Goal: Communication & Community: Share content

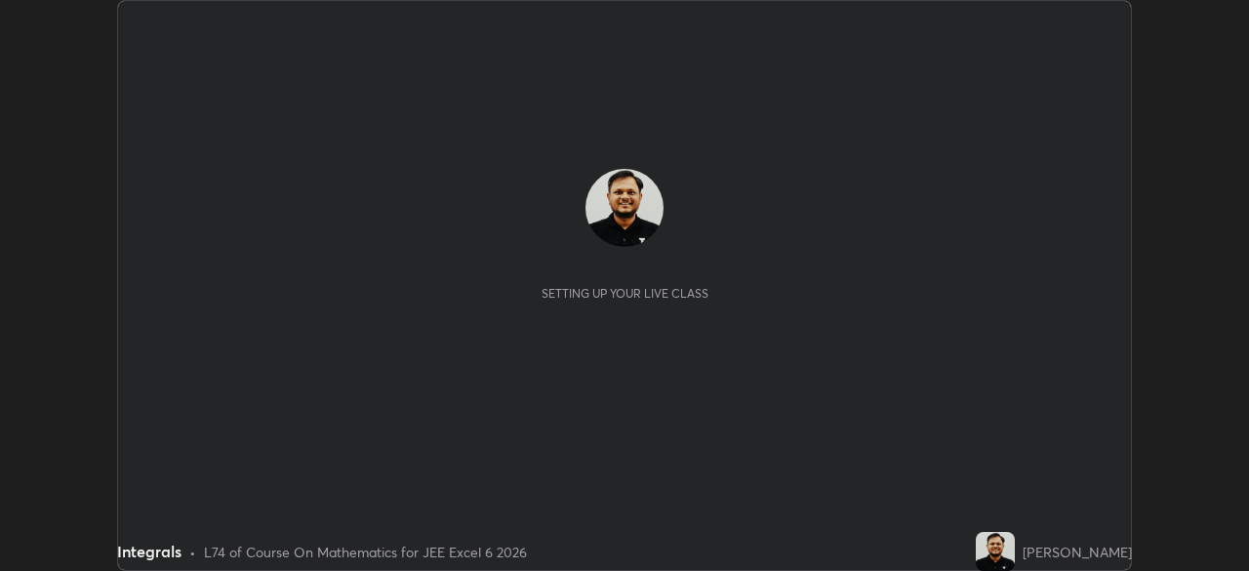
scroll to position [571, 1248]
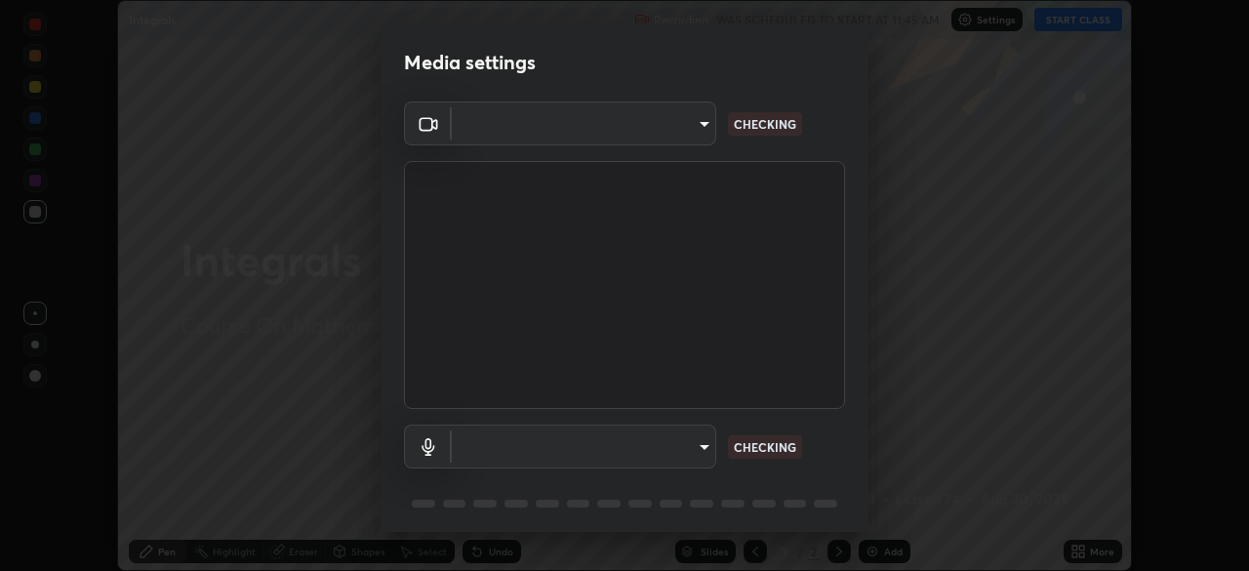
type input "e74ca63ae388f954bfaf6653c56e5440299f2e2585bfa252c10ec08d26b876d3"
click at [700, 451] on body "Erase all Integrals Recording WAS SCHEDULED TO START AT 11:45 AM Settings START…" at bounding box center [624, 285] width 1249 height 571
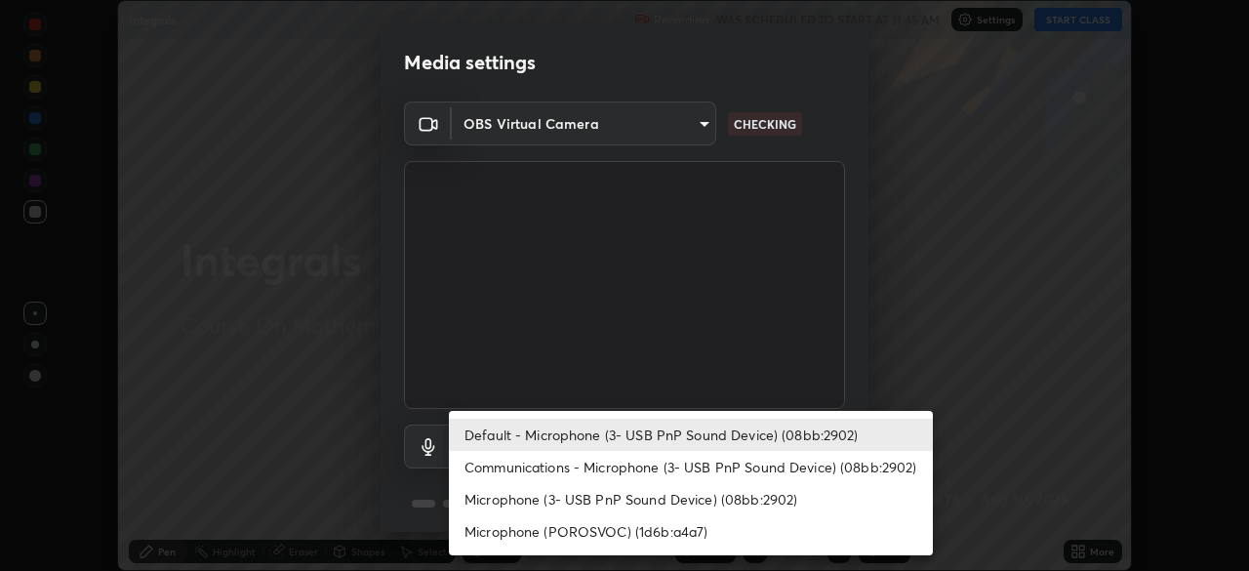
click at [727, 475] on li "Communications - Microphone (3- USB PnP Sound Device) (08bb:2902)" at bounding box center [691, 467] width 484 height 32
click at [738, 452] on li "Communications - Microphone (3- USB PnP Sound Device) (08bb:2902)" at bounding box center [691, 467] width 484 height 32
type input "communications"
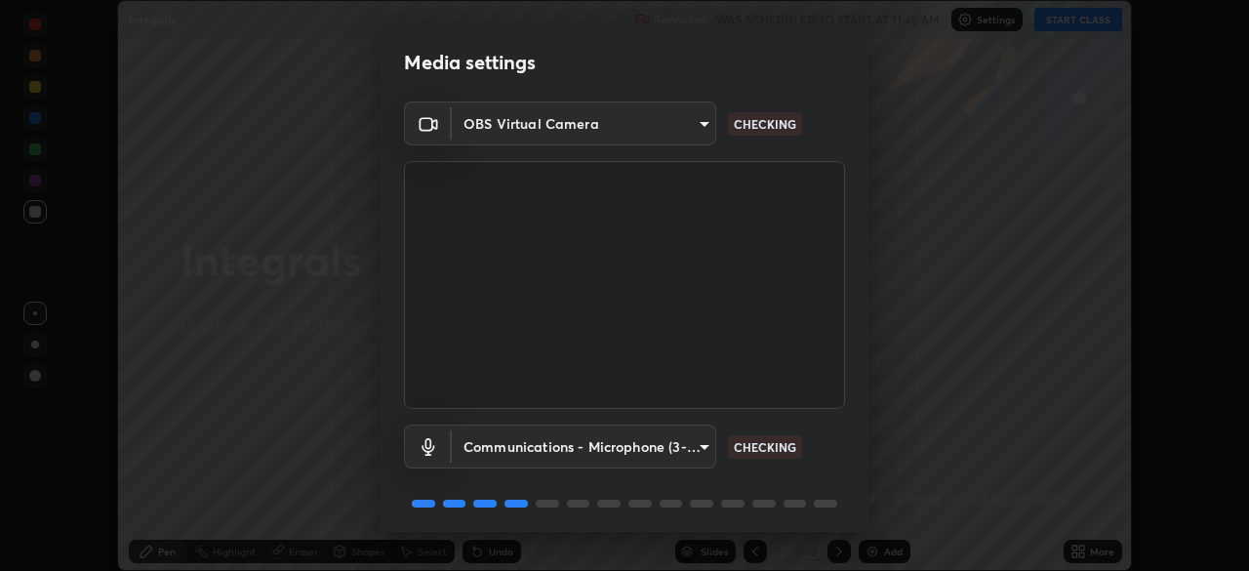
scroll to position [69, 0]
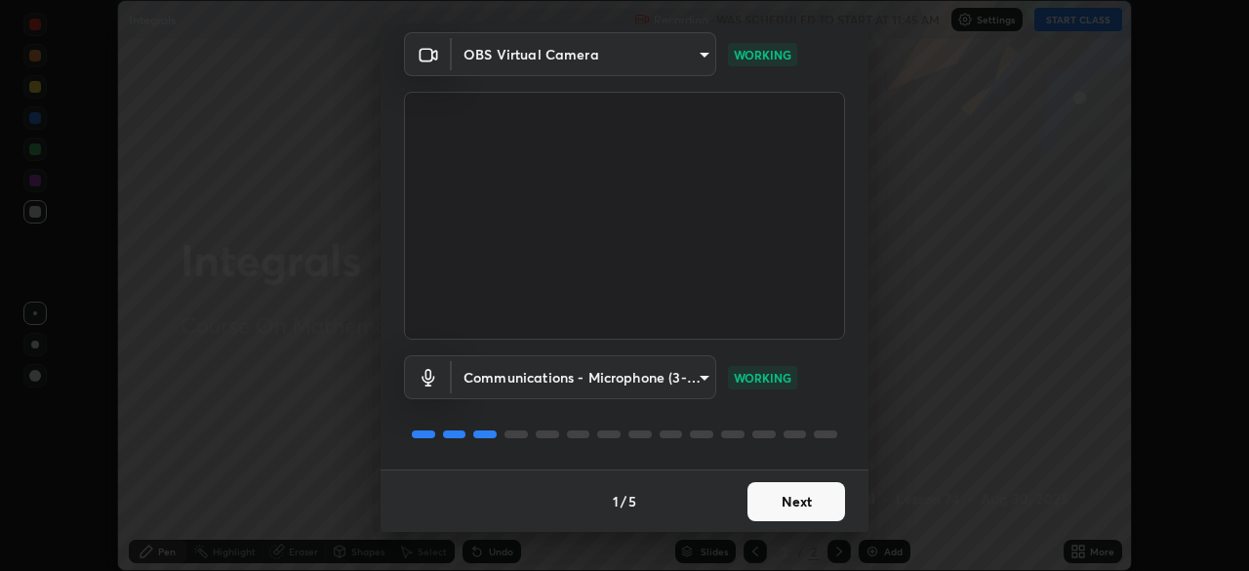
click at [805, 494] on button "Next" at bounding box center [796, 501] width 98 height 39
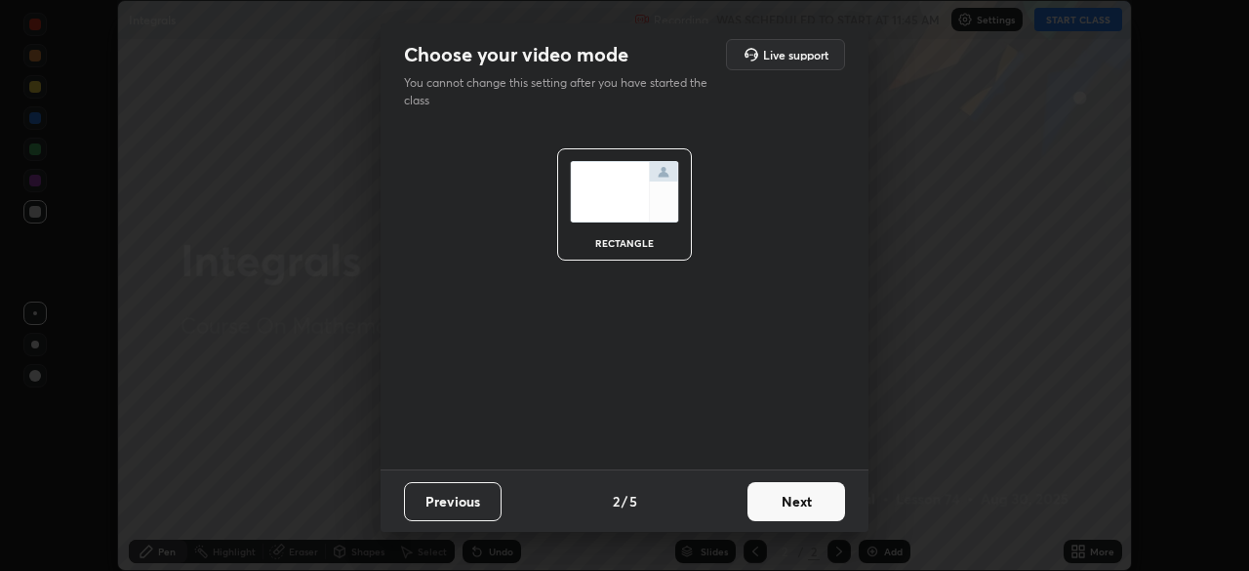
click at [826, 501] on button "Next" at bounding box center [796, 501] width 98 height 39
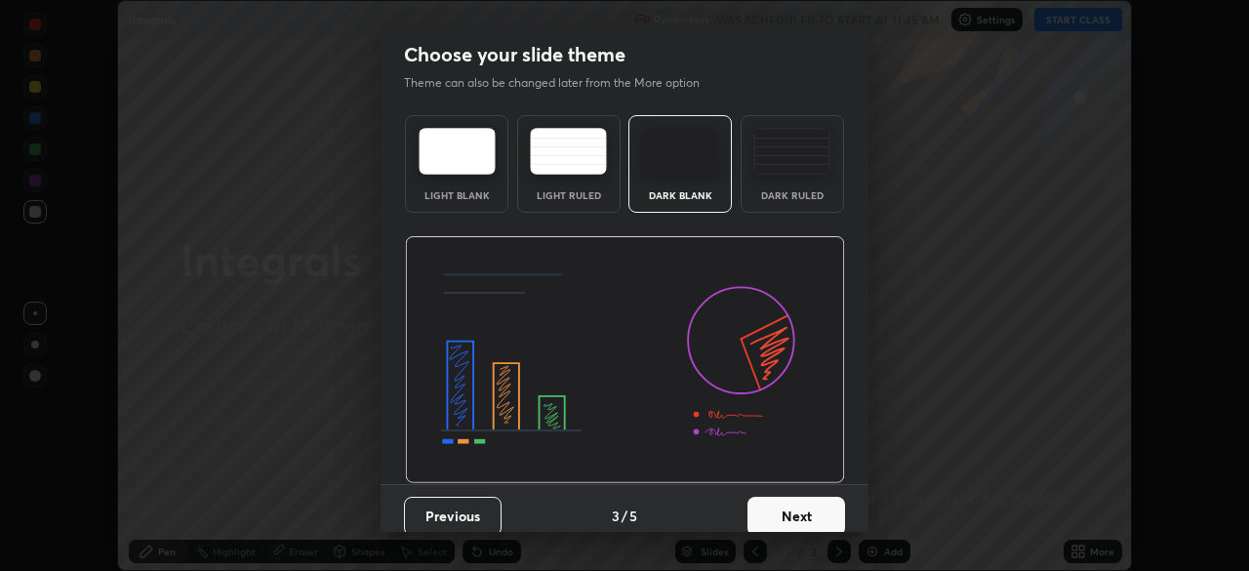
click at [834, 504] on button "Next" at bounding box center [796, 516] width 98 height 39
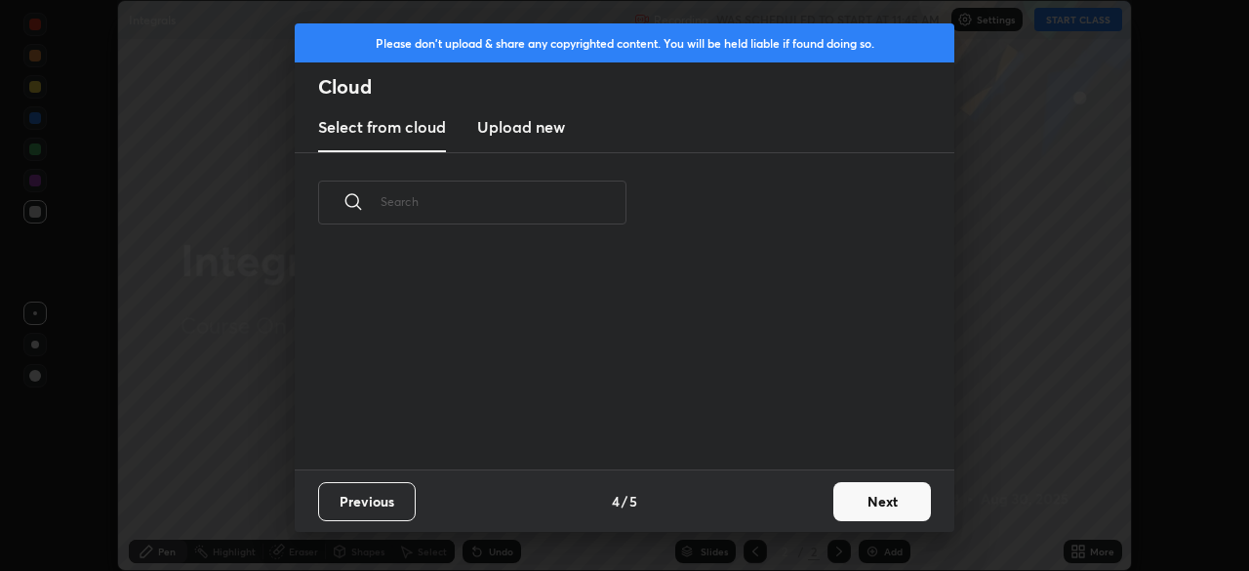
click at [871, 502] on button "Next" at bounding box center [882, 501] width 98 height 39
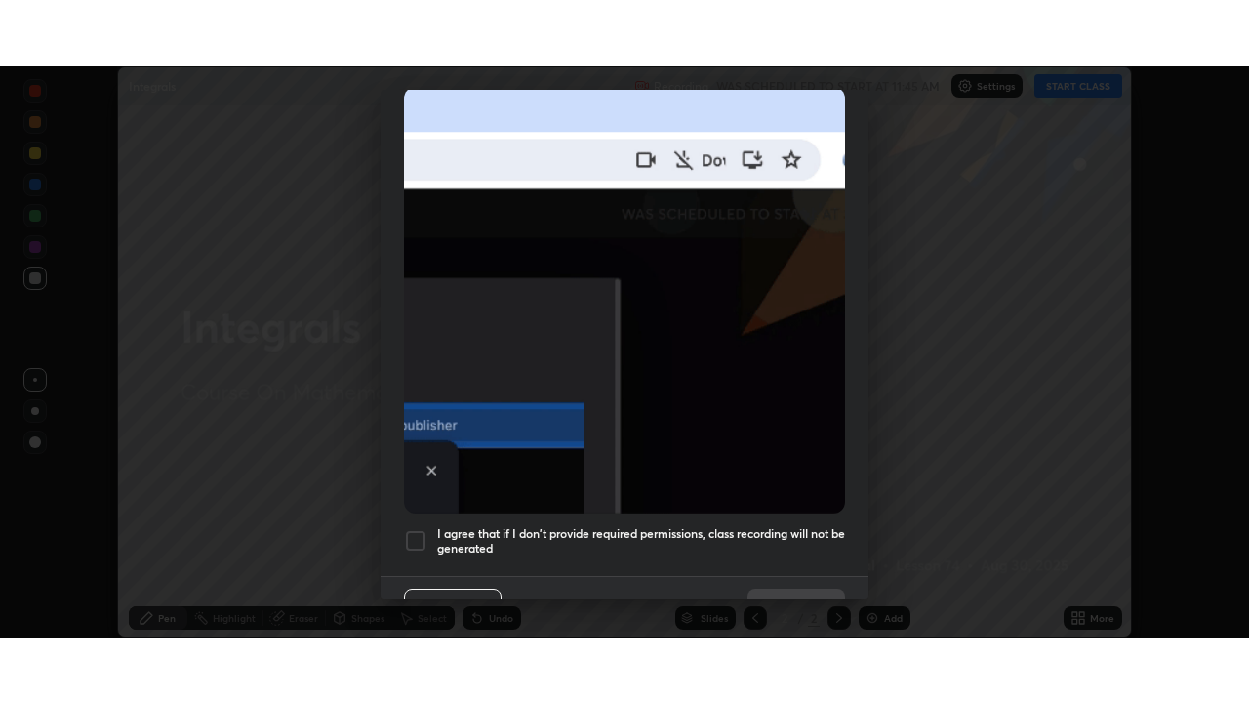
scroll to position [450, 0]
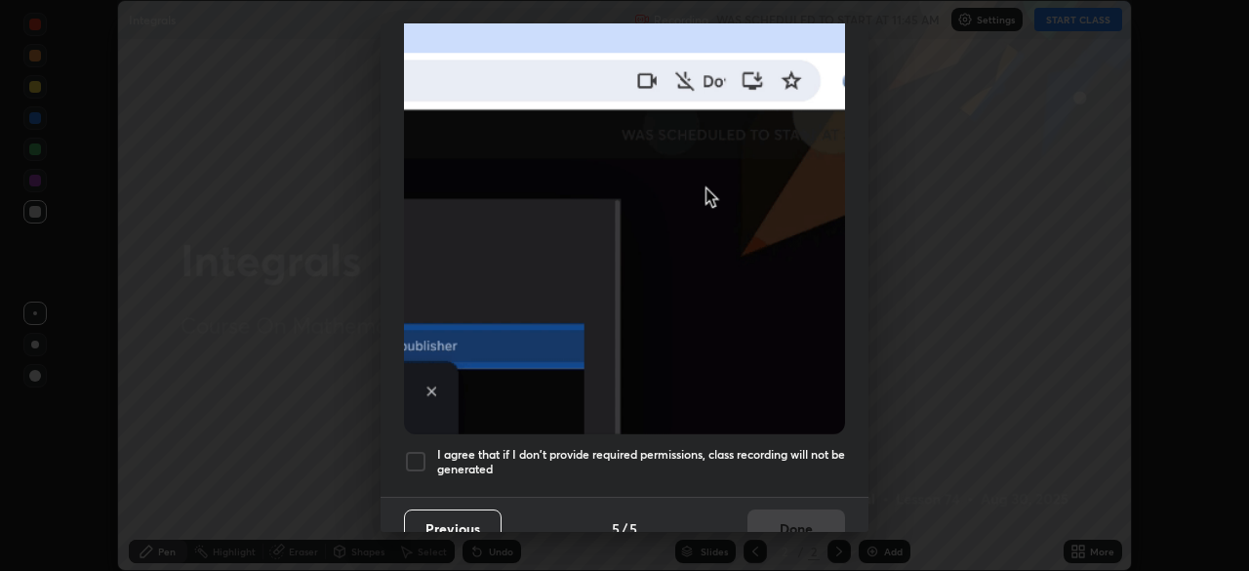
click at [414, 454] on div at bounding box center [415, 461] width 23 height 23
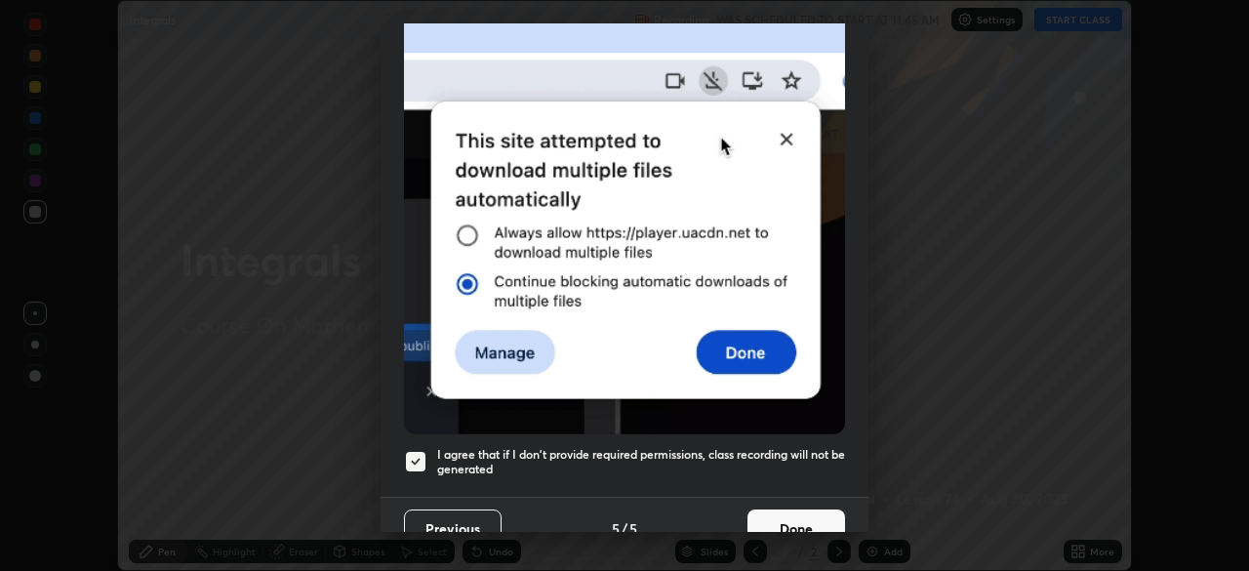
click at [804, 511] on button "Done" at bounding box center [796, 528] width 98 height 39
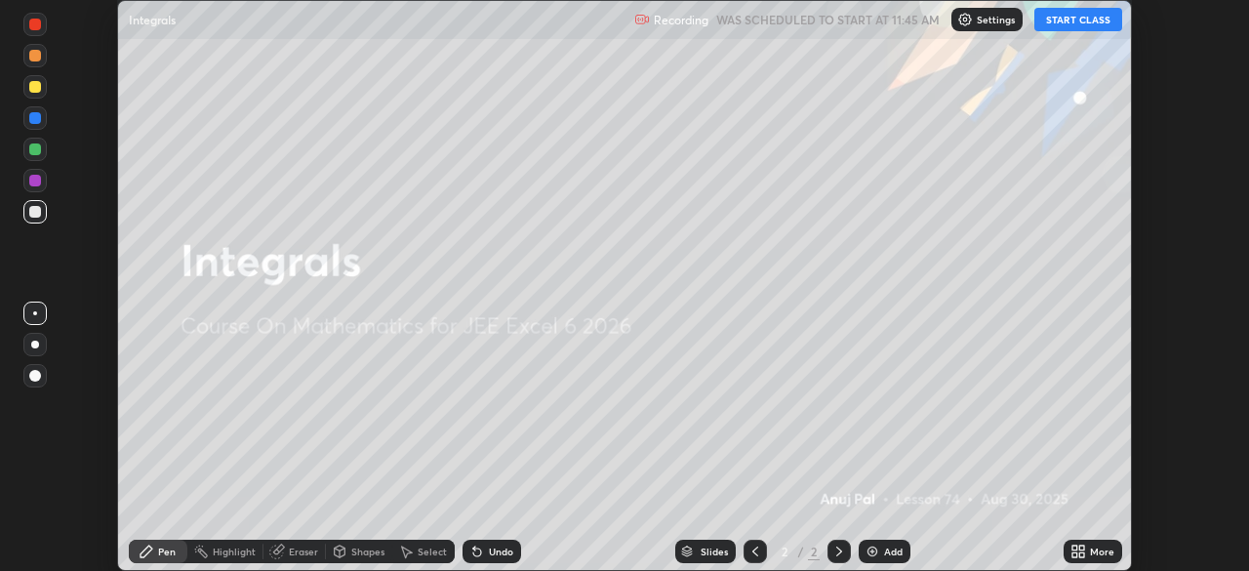
click at [1059, 23] on button "START CLASS" at bounding box center [1078, 19] width 88 height 23
click at [1078, 553] on icon at bounding box center [1078, 552] width 16 height 16
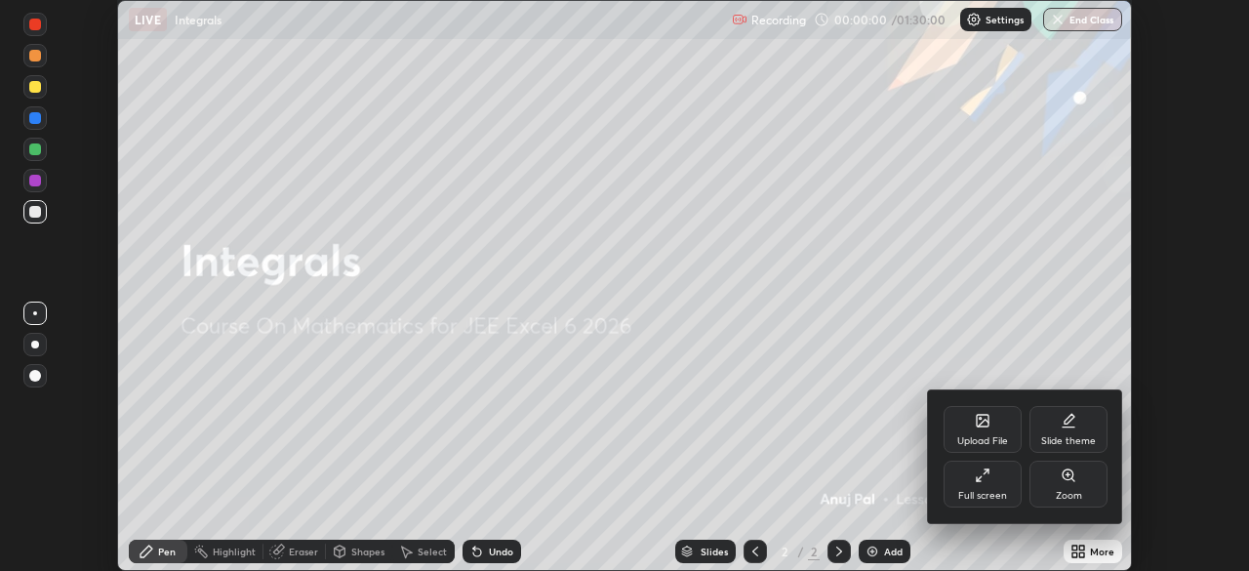
click at [985, 482] on icon at bounding box center [983, 475] width 16 height 16
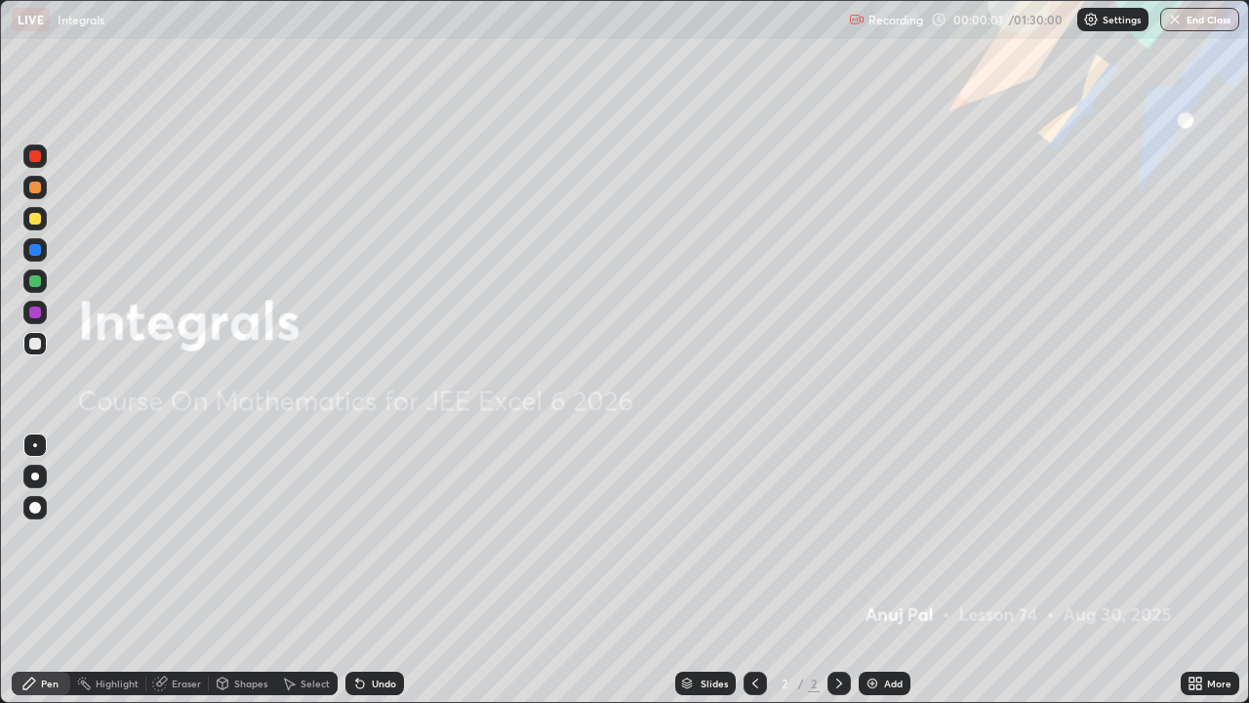
scroll to position [703, 1249]
click at [874, 570] on img at bounding box center [873, 683] width 16 height 16
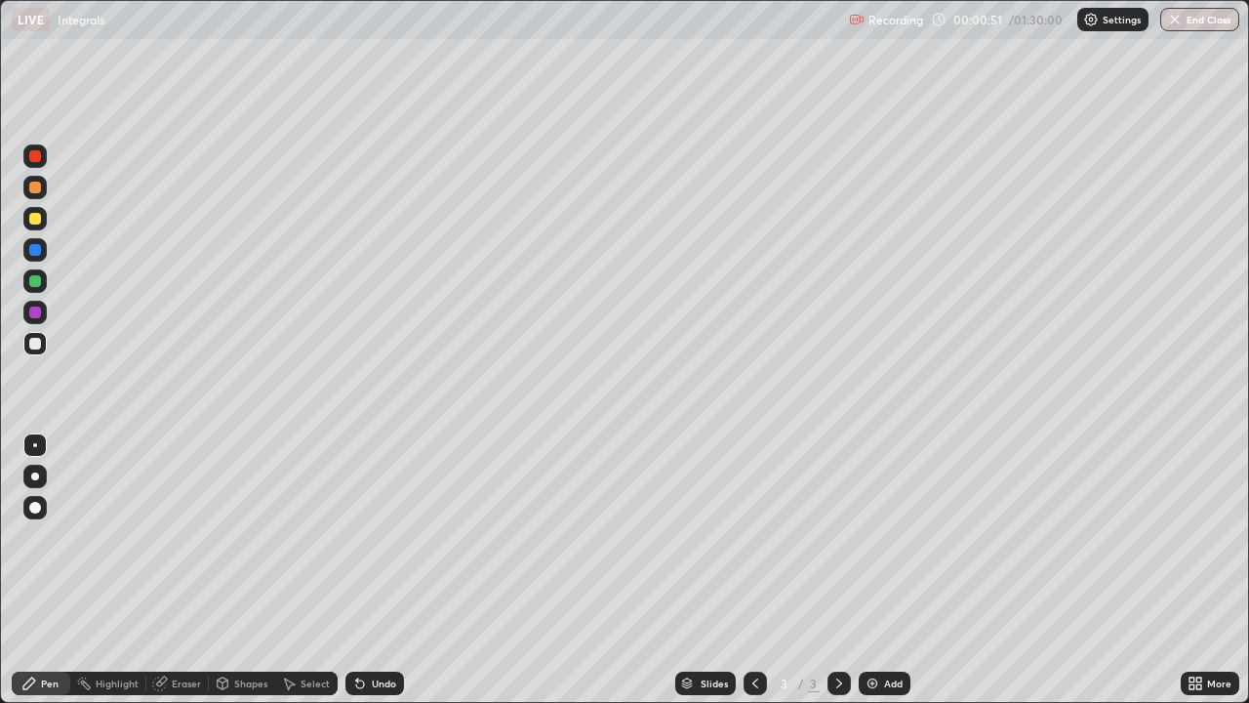
click at [36, 189] on div at bounding box center [35, 187] width 12 height 12
click at [383, 570] on div "Undo" at bounding box center [374, 682] width 59 height 23
click at [376, 570] on div "Undo" at bounding box center [384, 683] width 24 height 10
click at [378, 570] on div "Undo" at bounding box center [384, 683] width 24 height 10
click at [365, 570] on div "Undo" at bounding box center [374, 682] width 59 height 23
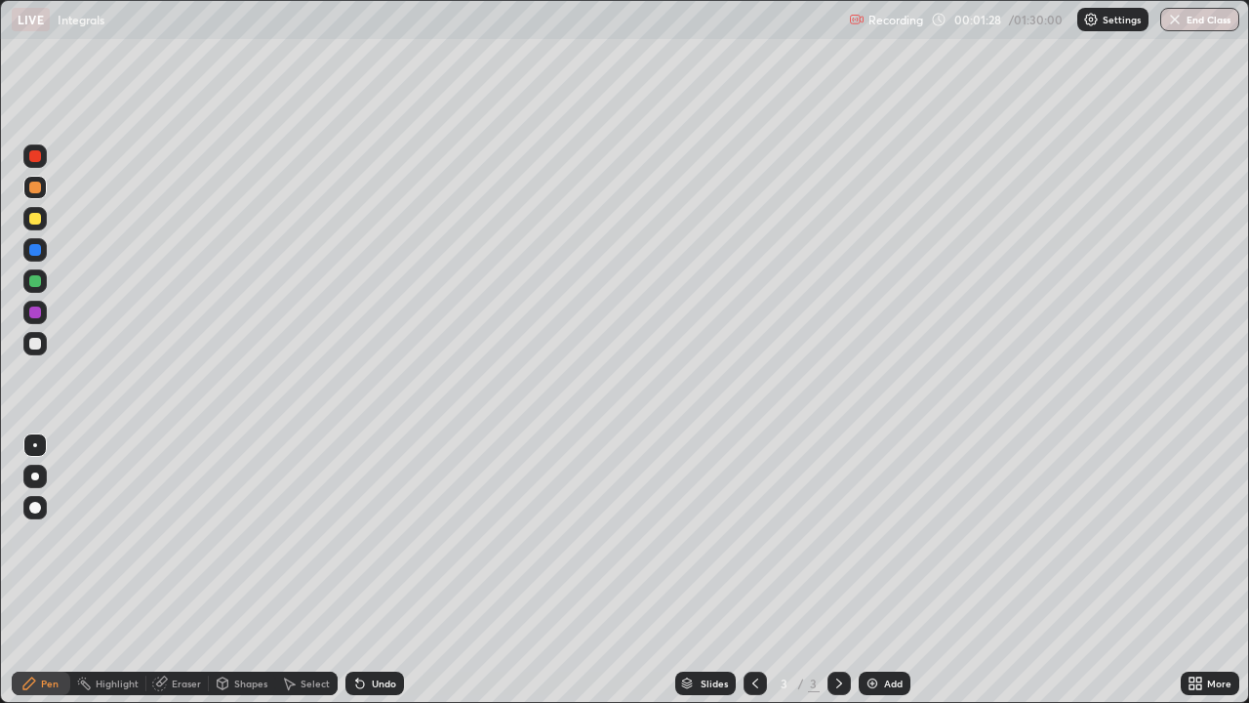
click at [39, 346] on div at bounding box center [35, 344] width 12 height 12
click at [40, 222] on div at bounding box center [35, 219] width 12 height 12
click at [377, 570] on div "Undo" at bounding box center [374, 682] width 59 height 23
click at [36, 343] on div at bounding box center [35, 344] width 12 height 12
click at [393, 570] on div "Undo" at bounding box center [374, 682] width 59 height 23
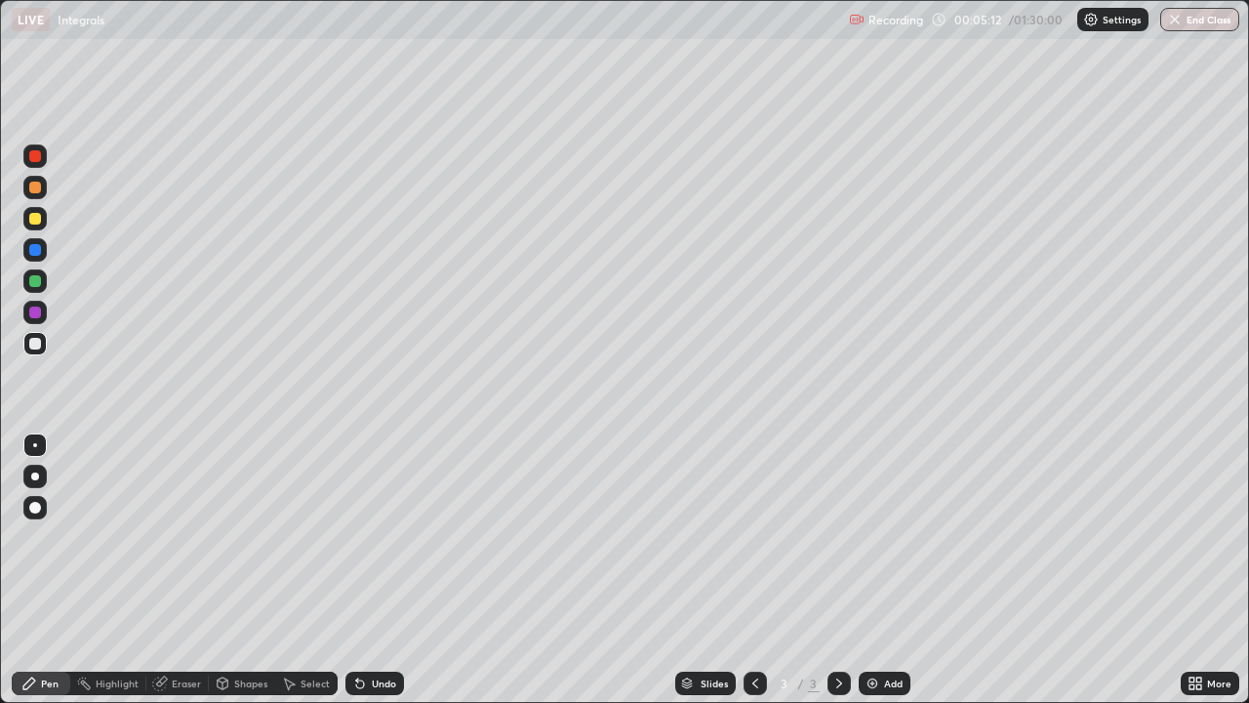
click at [185, 570] on div "Eraser" at bounding box center [186, 683] width 29 height 10
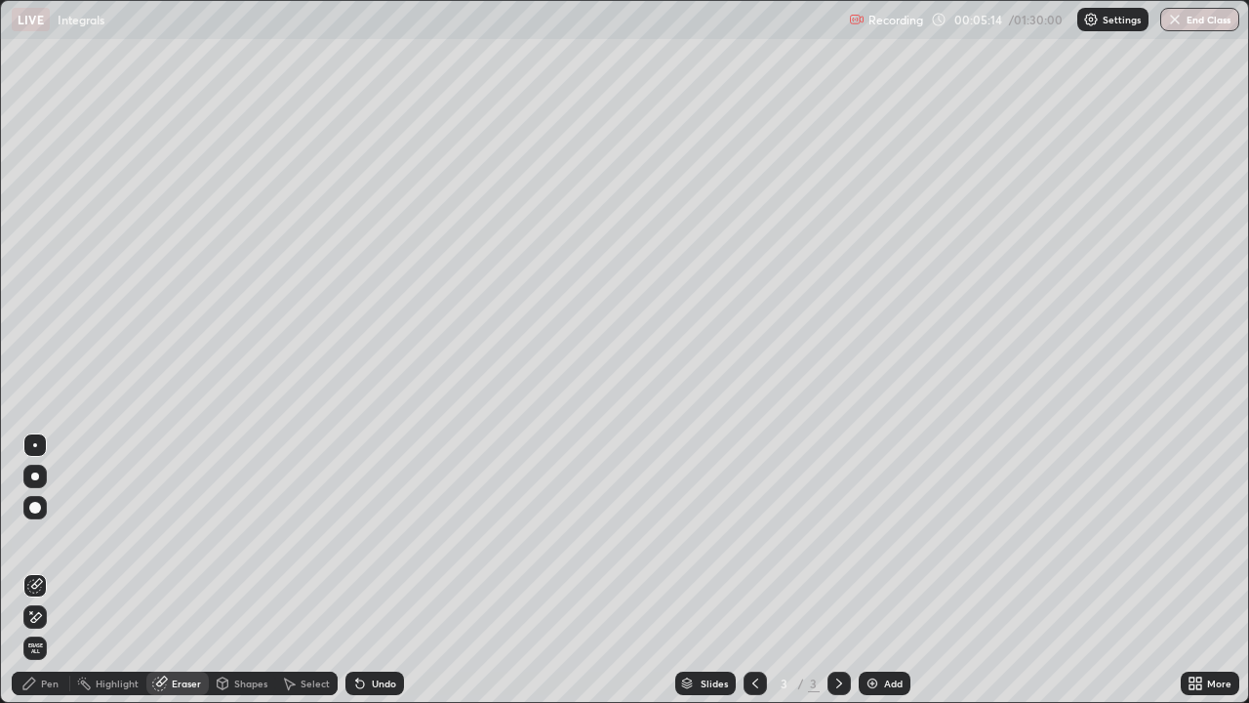
click at [97, 570] on div "Highlight" at bounding box center [117, 683] width 43 height 10
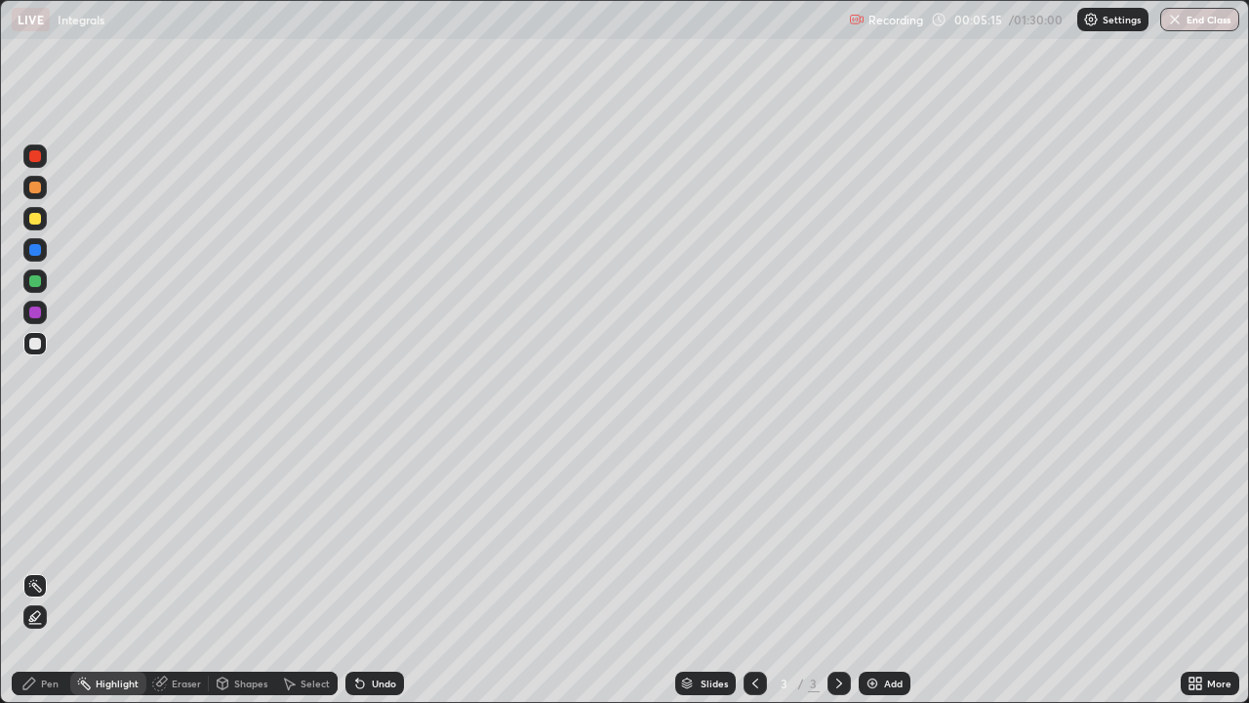
click at [52, 570] on div "Pen" at bounding box center [50, 683] width 18 height 10
click at [38, 188] on div at bounding box center [35, 187] width 12 height 12
click at [867, 570] on img at bounding box center [873, 683] width 16 height 16
click at [372, 570] on div "Undo" at bounding box center [384, 683] width 24 height 10
click at [43, 347] on div at bounding box center [34, 343] width 23 height 23
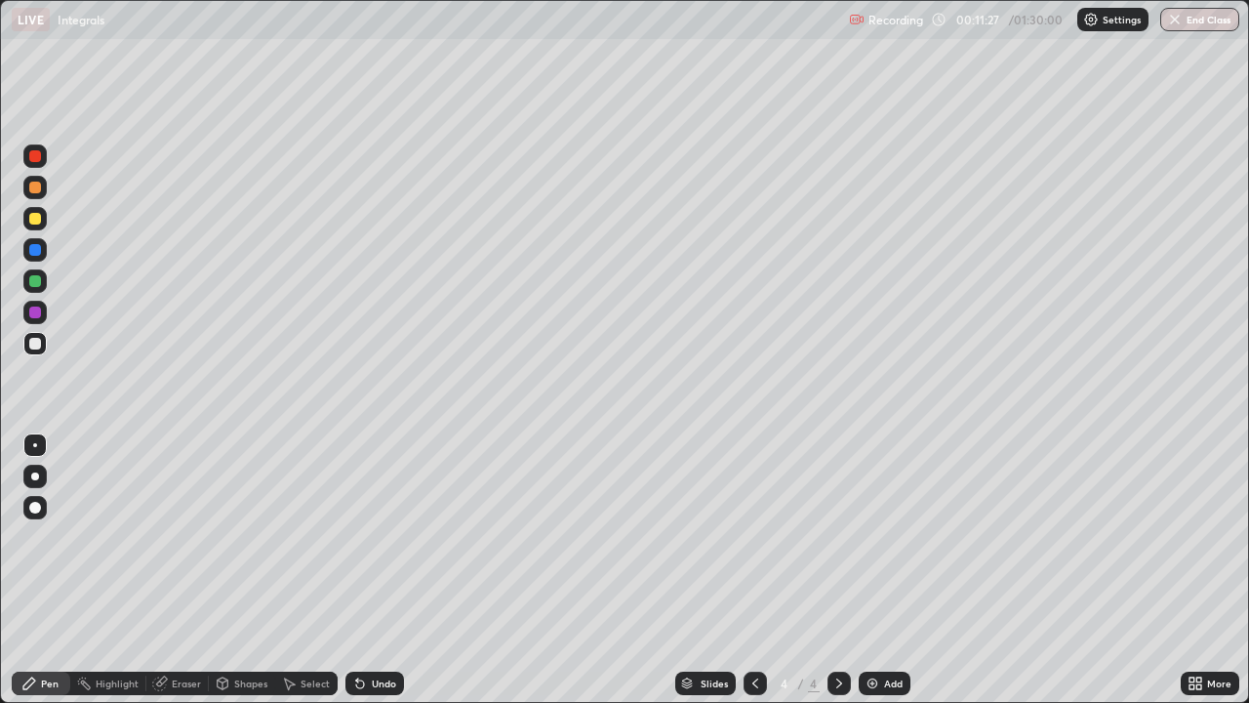
click at [383, 570] on div "Undo" at bounding box center [374, 682] width 59 height 23
click at [377, 570] on div "Undo" at bounding box center [374, 682] width 59 height 23
click at [185, 570] on div "Eraser" at bounding box center [186, 683] width 29 height 10
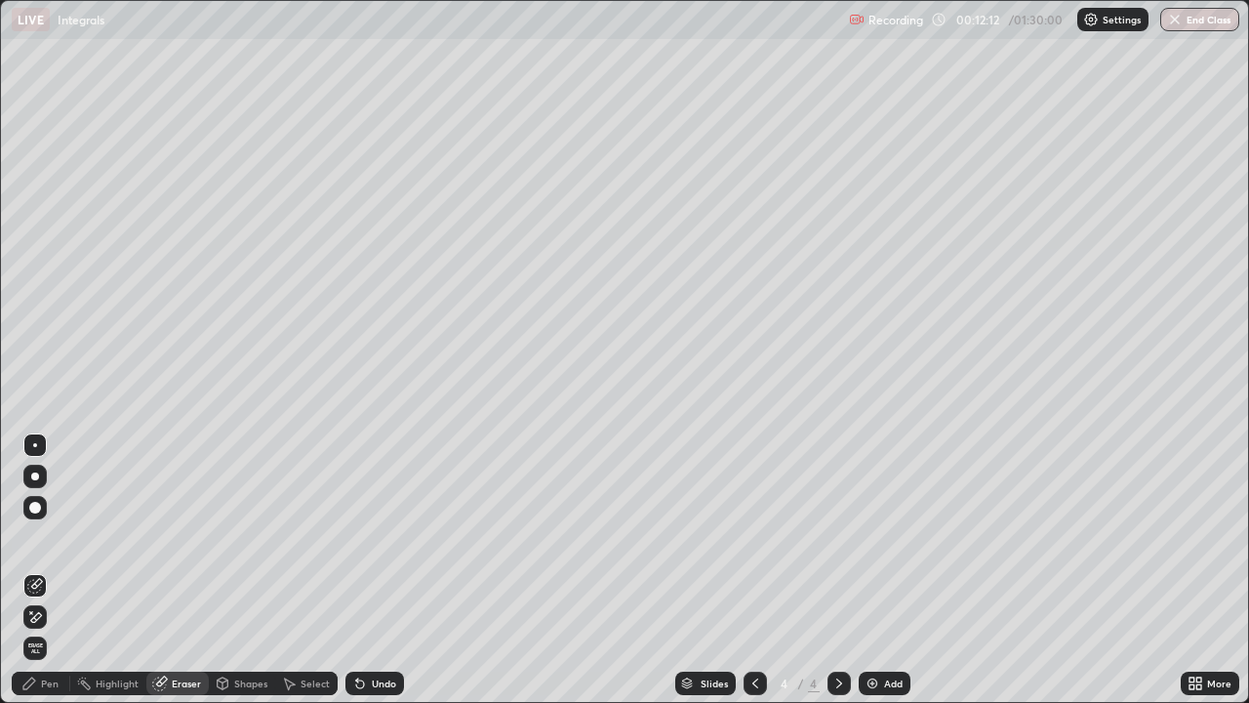
click at [56, 570] on div "Pen" at bounding box center [50, 683] width 18 height 10
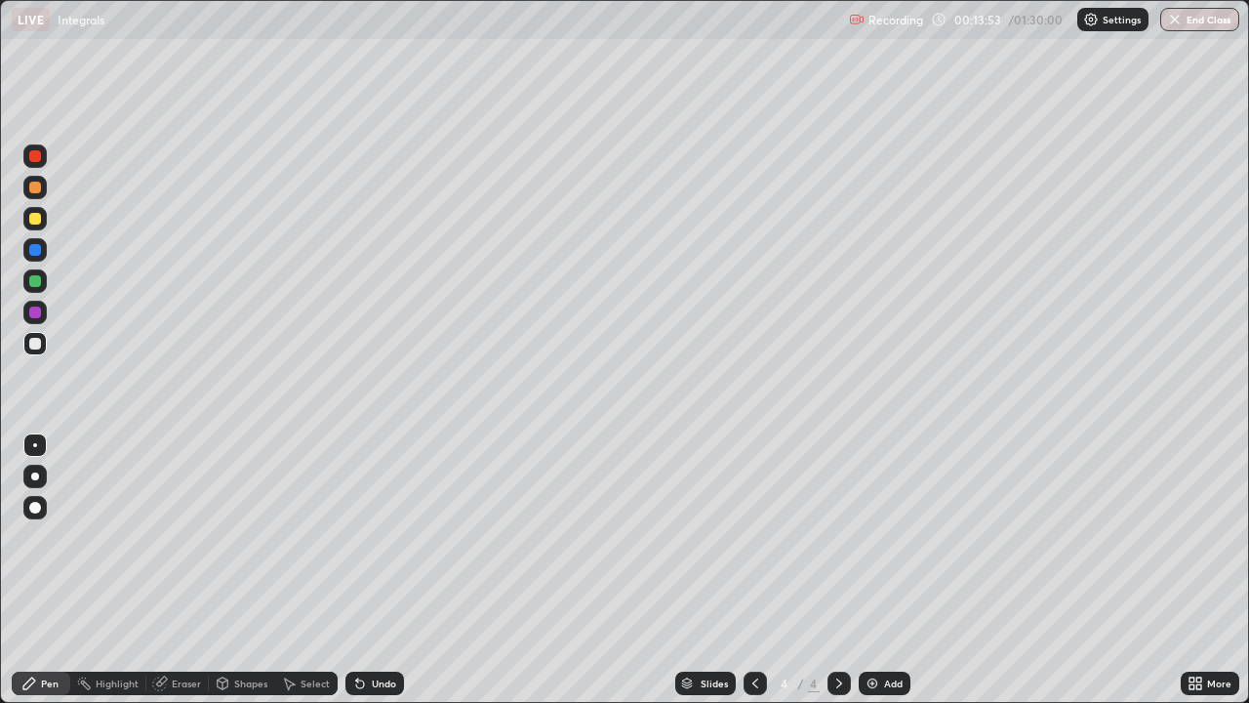
click at [35, 191] on div at bounding box center [35, 187] width 12 height 12
click at [372, 570] on div "Undo" at bounding box center [384, 683] width 24 height 10
click at [374, 570] on div "Undo" at bounding box center [384, 683] width 24 height 10
click at [876, 570] on img at bounding box center [873, 683] width 16 height 16
click at [35, 350] on div at bounding box center [34, 343] width 23 height 23
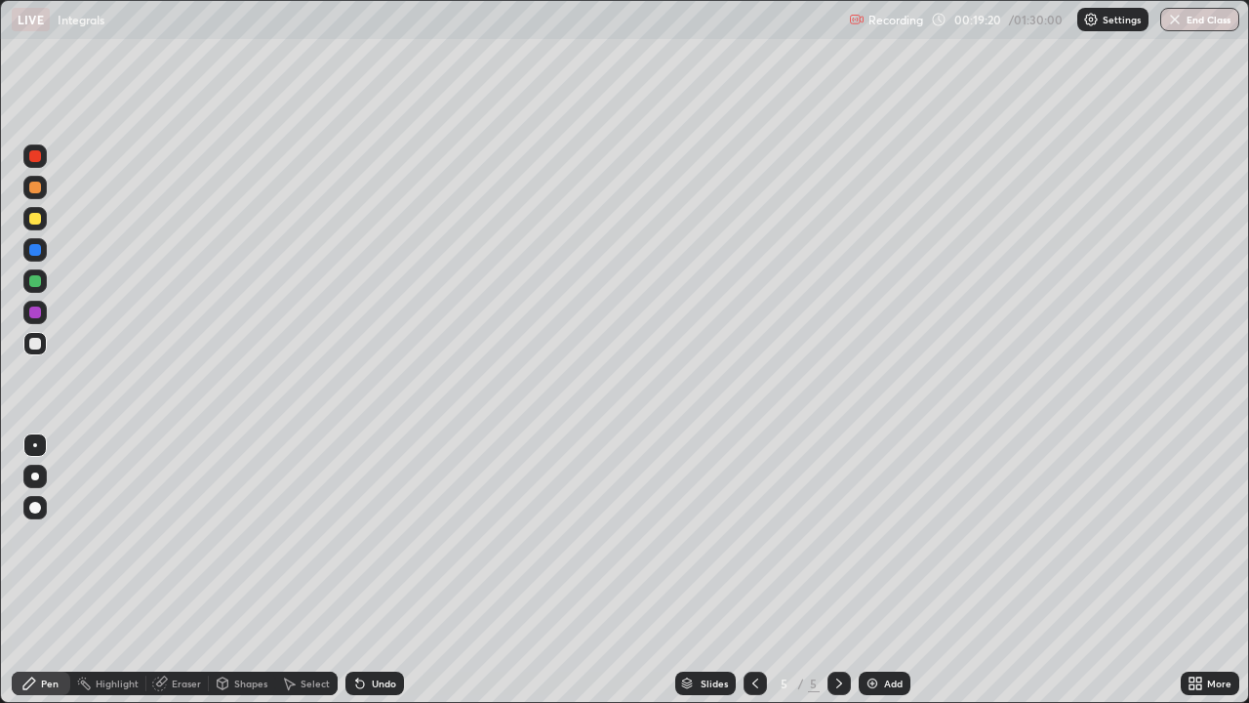
click at [36, 187] on div at bounding box center [35, 187] width 12 height 12
click at [34, 351] on div at bounding box center [34, 343] width 23 height 23
click at [390, 570] on div "Undo" at bounding box center [384, 683] width 24 height 10
click at [388, 570] on div "Undo" at bounding box center [384, 683] width 24 height 10
click at [382, 570] on div "Undo" at bounding box center [384, 683] width 24 height 10
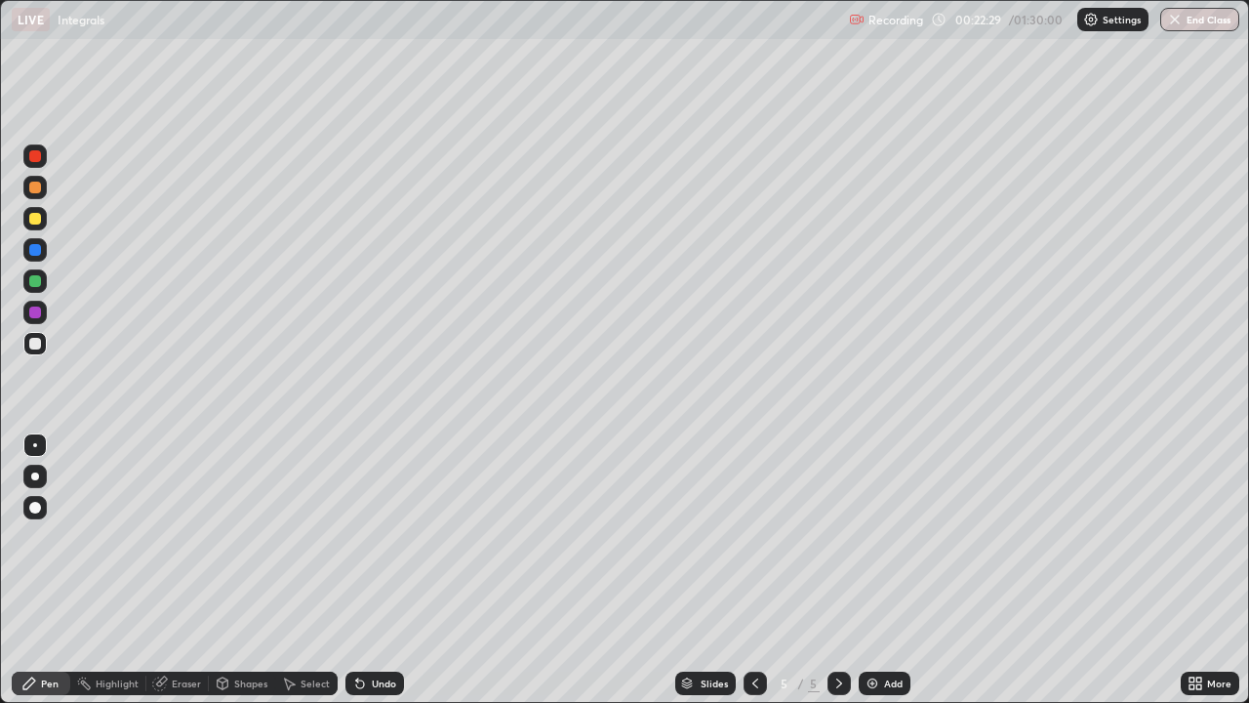
click at [35, 188] on div at bounding box center [35, 187] width 12 height 12
click at [872, 570] on img at bounding box center [873, 683] width 16 height 16
click at [34, 341] on div at bounding box center [35, 344] width 12 height 12
click at [372, 570] on div "Undo" at bounding box center [384, 683] width 24 height 10
click at [365, 570] on div "Undo" at bounding box center [374, 682] width 59 height 23
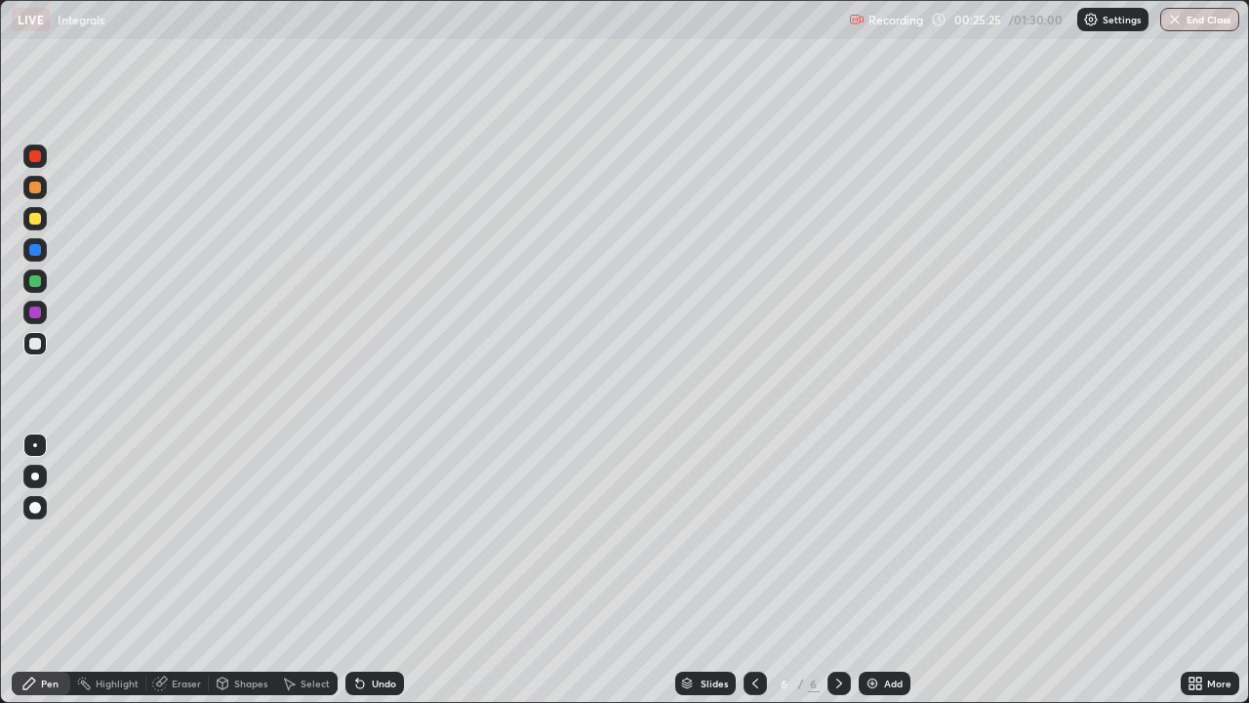
click at [356, 570] on icon at bounding box center [357, 679] width 2 height 2
click at [42, 186] on div at bounding box center [34, 187] width 23 height 23
click at [45, 339] on div at bounding box center [34, 343] width 23 height 23
click at [381, 570] on div "Undo" at bounding box center [374, 682] width 59 height 23
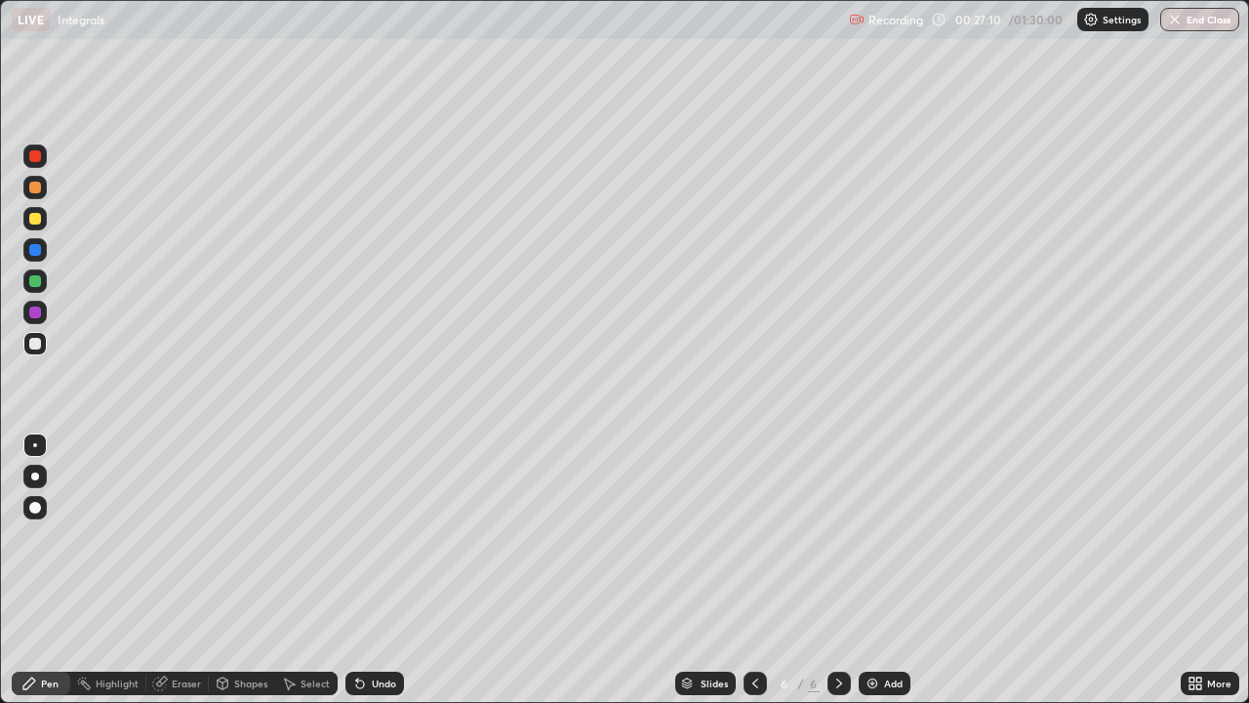
click at [380, 570] on div "Undo" at bounding box center [374, 682] width 59 height 23
click at [366, 570] on div "Undo" at bounding box center [374, 682] width 59 height 23
click at [877, 570] on img at bounding box center [873, 683] width 16 height 16
click at [36, 183] on div at bounding box center [35, 187] width 12 height 12
click at [40, 346] on div at bounding box center [35, 344] width 12 height 12
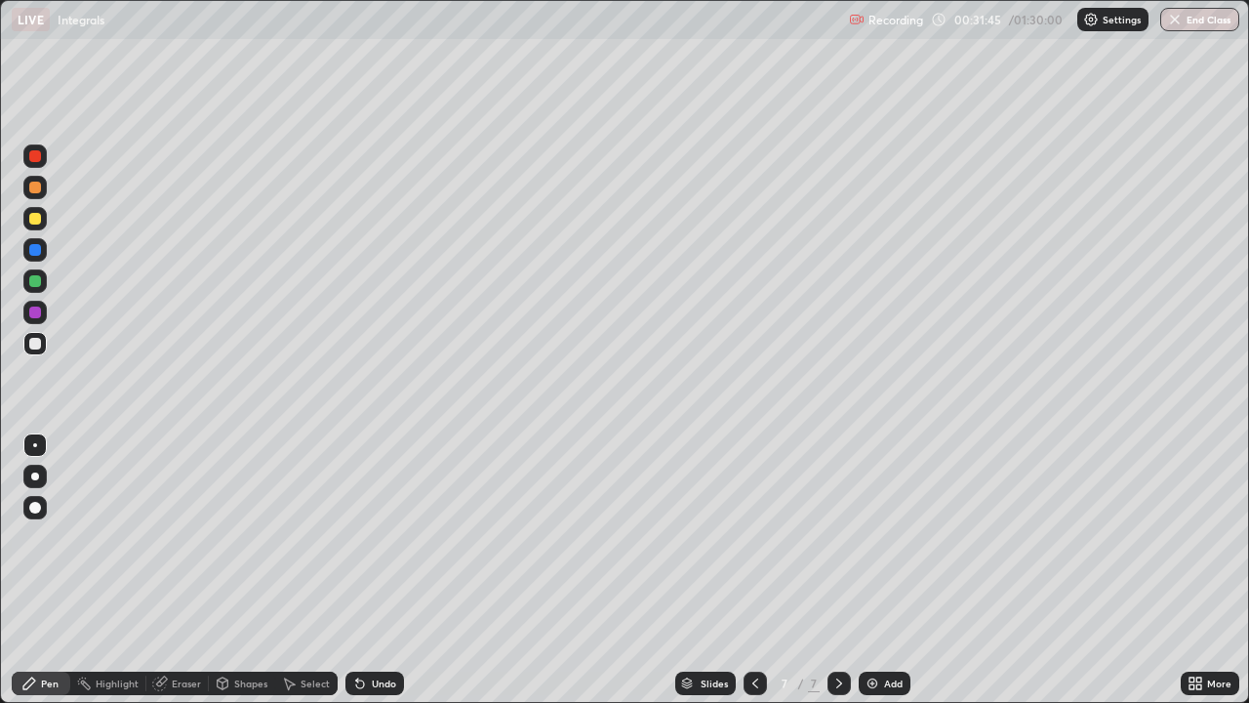
click at [383, 570] on div "Undo" at bounding box center [384, 683] width 24 height 10
click at [179, 570] on div "Eraser" at bounding box center [177, 682] width 62 height 23
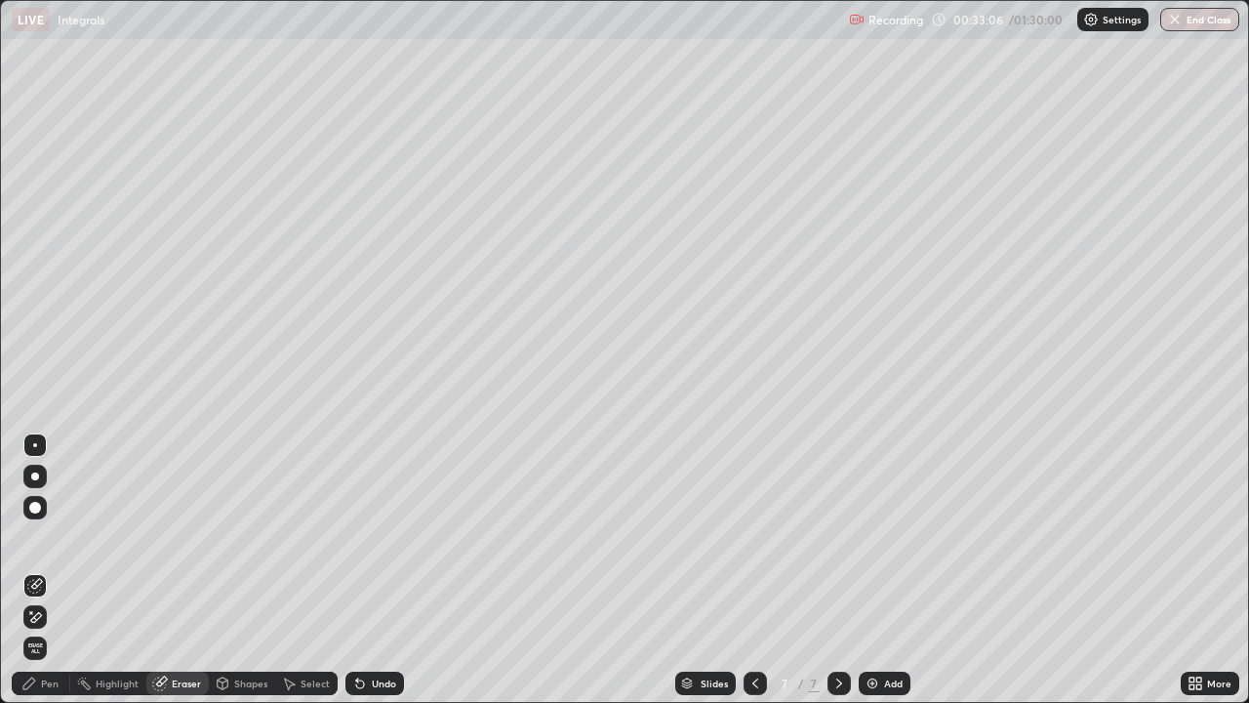
click at [45, 570] on div "Pen" at bounding box center [41, 682] width 59 height 23
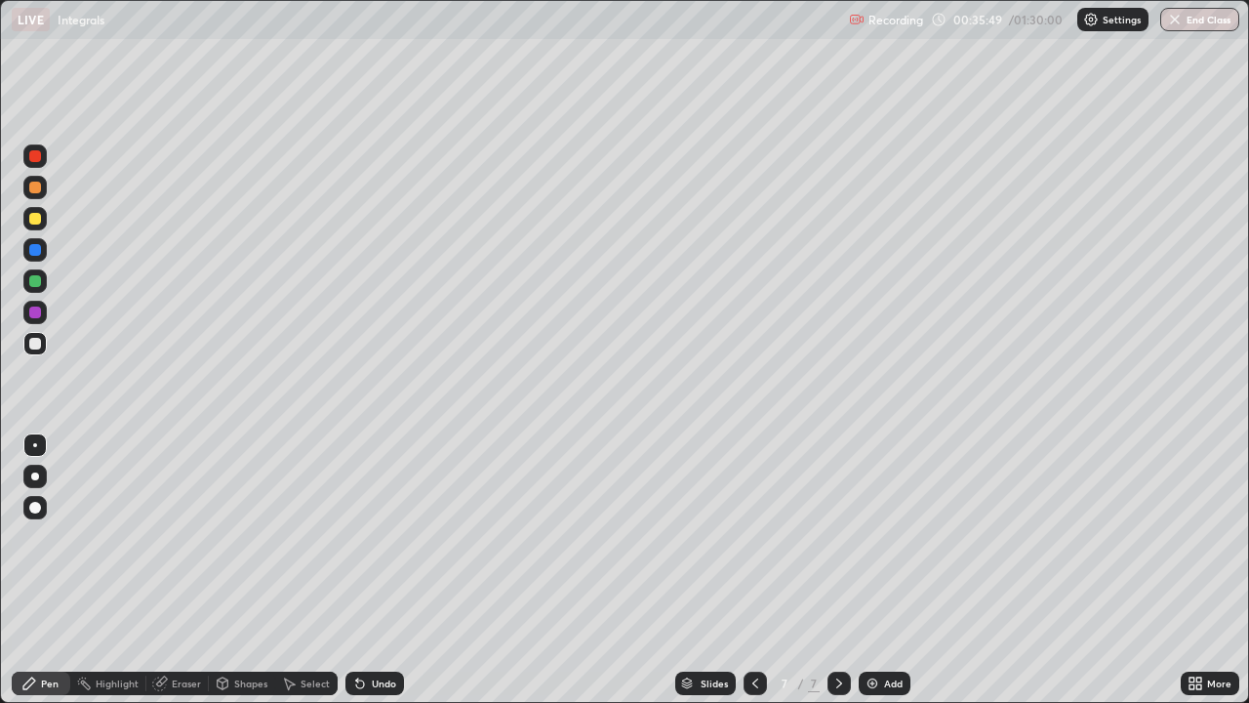
click at [884, 570] on div "Add" at bounding box center [893, 683] width 19 height 10
click at [43, 188] on div at bounding box center [34, 187] width 23 height 23
click at [382, 570] on div "Undo" at bounding box center [374, 682] width 59 height 23
click at [33, 343] on div at bounding box center [35, 344] width 12 height 12
click at [36, 191] on div at bounding box center [35, 187] width 12 height 12
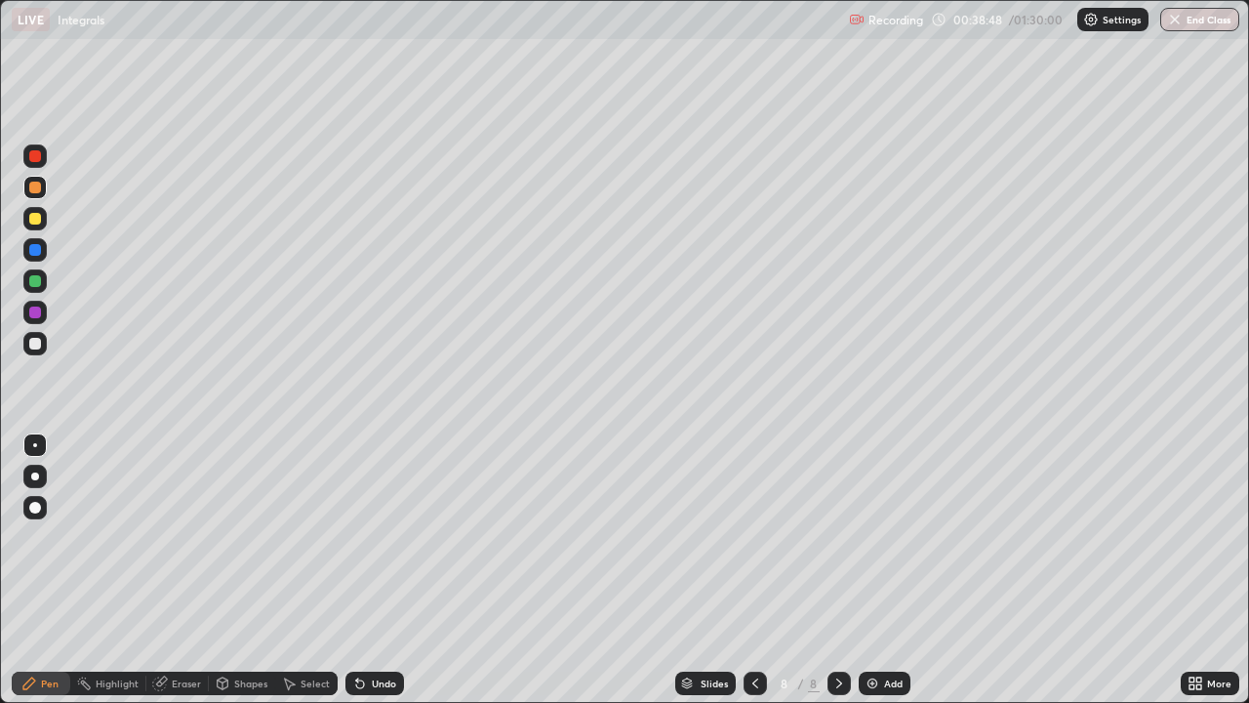
click at [880, 570] on div "Add" at bounding box center [885, 682] width 52 height 23
click at [389, 570] on div "Undo" at bounding box center [384, 683] width 24 height 10
click at [391, 570] on div "Undo" at bounding box center [384, 683] width 24 height 10
click at [46, 354] on div at bounding box center [34, 343] width 23 height 31
click at [32, 219] on div at bounding box center [35, 219] width 12 height 12
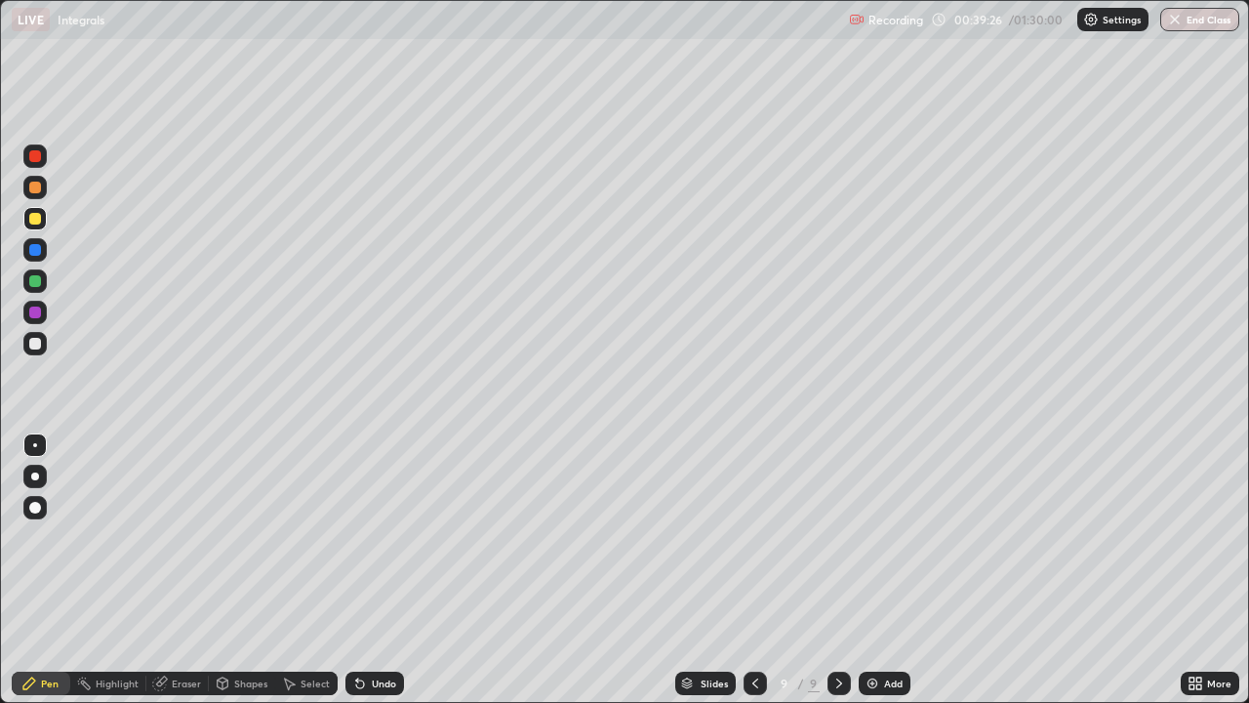
click at [36, 345] on div at bounding box center [35, 344] width 12 height 12
click at [391, 570] on div "Undo" at bounding box center [384, 683] width 24 height 10
click at [40, 184] on div at bounding box center [35, 187] width 12 height 12
click at [40, 280] on div at bounding box center [35, 281] width 12 height 12
click at [40, 347] on div at bounding box center [35, 344] width 12 height 12
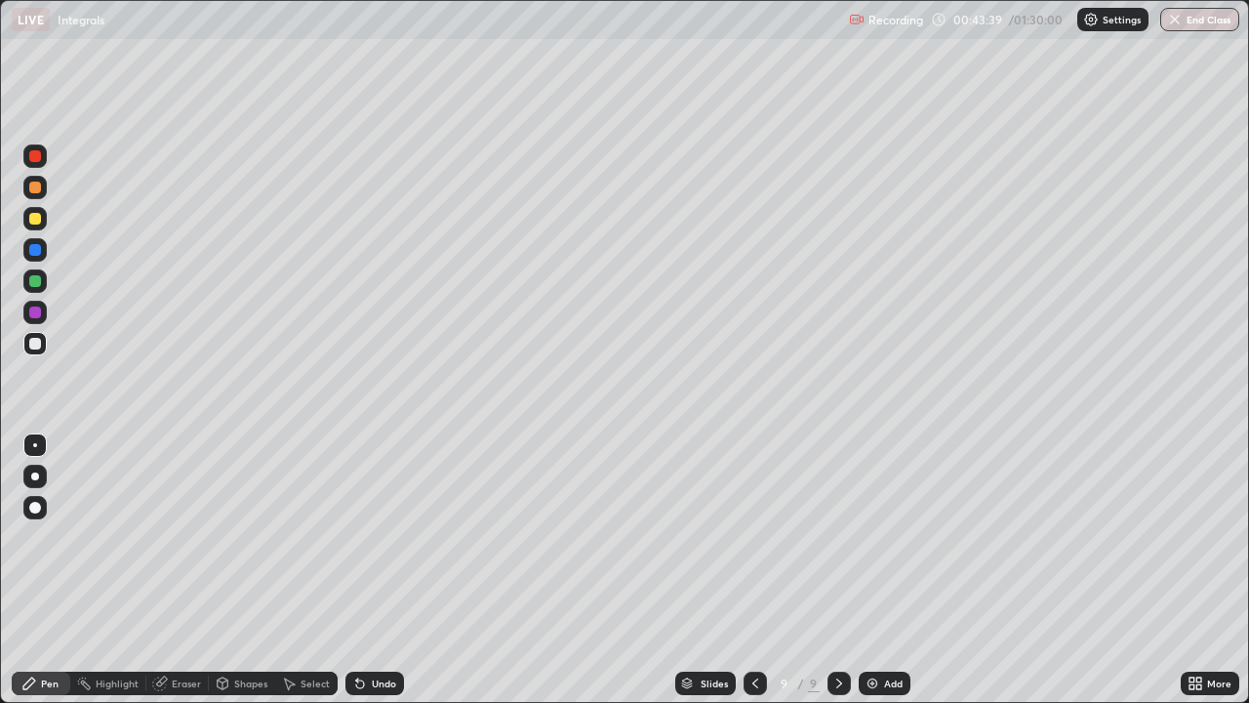
click at [35, 192] on div at bounding box center [35, 187] width 12 height 12
click at [871, 570] on img at bounding box center [873, 683] width 16 height 16
click at [372, 570] on div "Undo" at bounding box center [384, 683] width 24 height 10
click at [186, 570] on div "Eraser" at bounding box center [186, 683] width 29 height 10
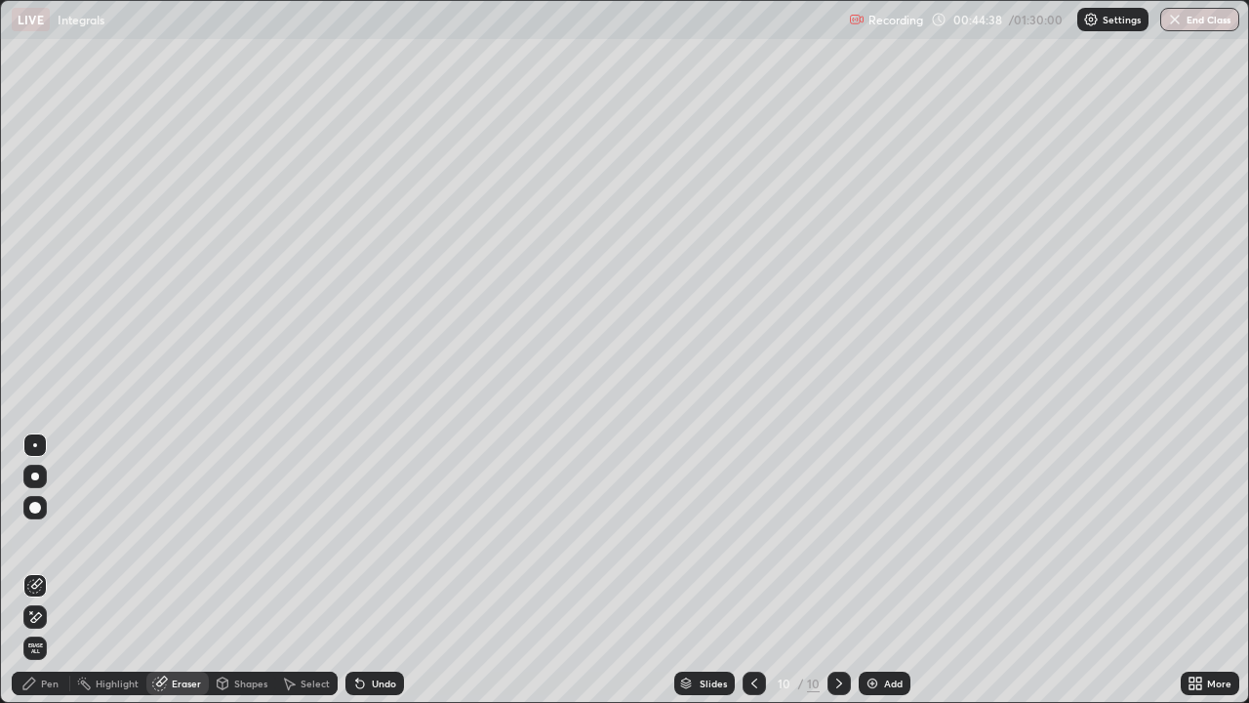
click at [55, 570] on div "Pen" at bounding box center [50, 683] width 18 height 10
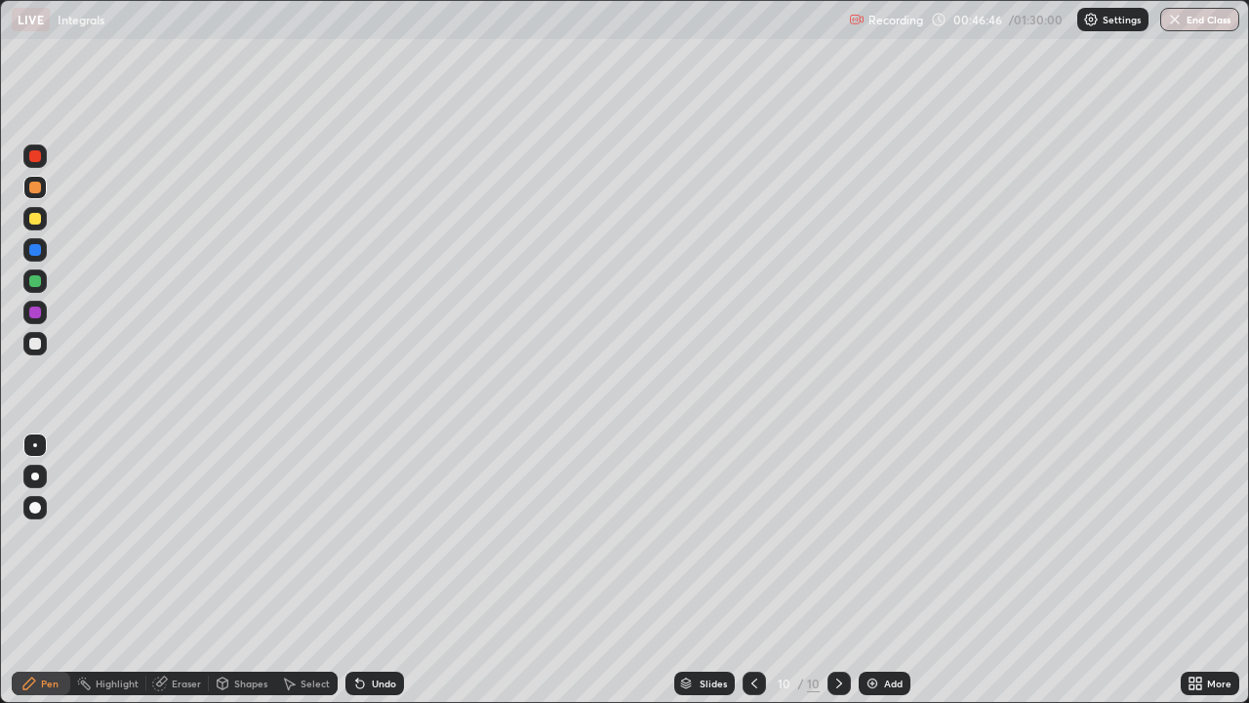
click at [36, 343] on div at bounding box center [35, 344] width 12 height 12
click at [36, 189] on div at bounding box center [35, 187] width 12 height 12
click at [745, 570] on div at bounding box center [754, 682] width 23 height 23
click at [42, 289] on div at bounding box center [34, 280] width 23 height 23
click at [837, 570] on icon at bounding box center [839, 683] width 16 height 16
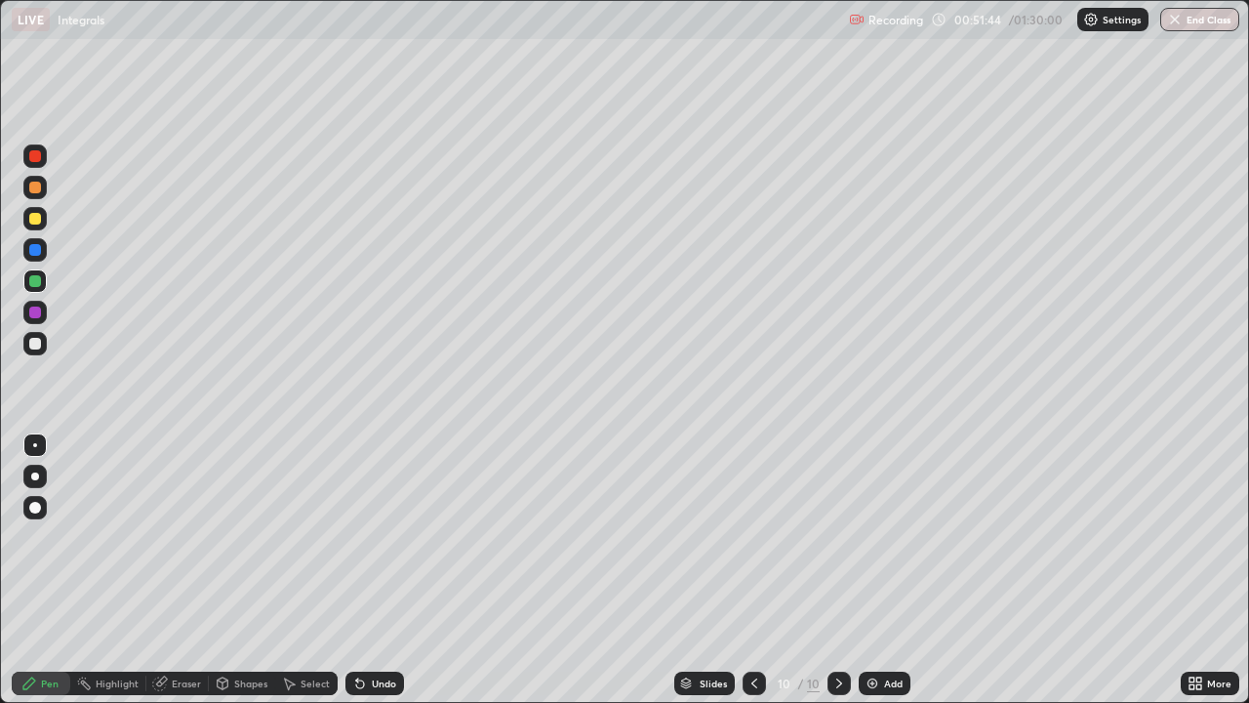
click at [888, 570] on div "Add" at bounding box center [893, 683] width 19 height 10
click at [38, 222] on div at bounding box center [35, 219] width 12 height 12
click at [37, 343] on div at bounding box center [35, 344] width 12 height 12
click at [375, 570] on div "Undo" at bounding box center [384, 683] width 24 height 10
click at [372, 570] on div "Undo" at bounding box center [384, 683] width 24 height 10
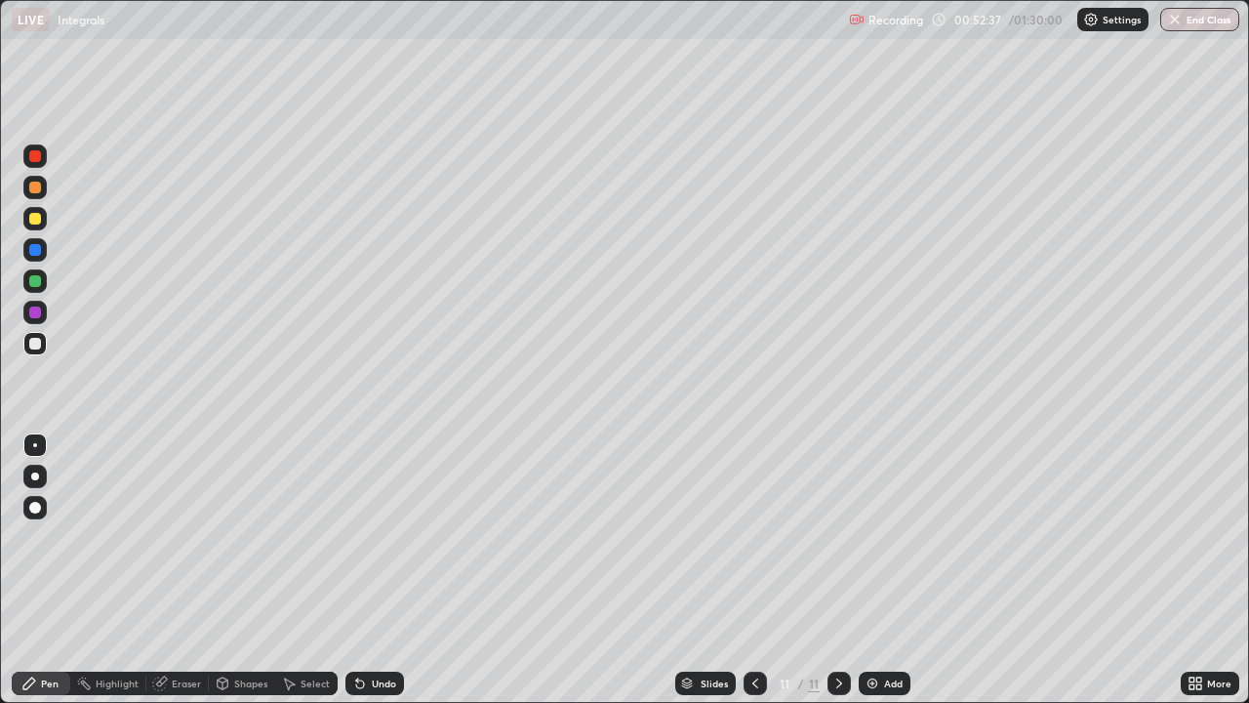
click at [382, 570] on div "Undo" at bounding box center [384, 683] width 24 height 10
click at [383, 570] on div "Undo" at bounding box center [384, 683] width 24 height 10
click at [380, 570] on div "Undo" at bounding box center [374, 682] width 59 height 23
click at [35, 214] on div at bounding box center [35, 219] width 12 height 12
click at [37, 310] on div at bounding box center [35, 312] width 12 height 12
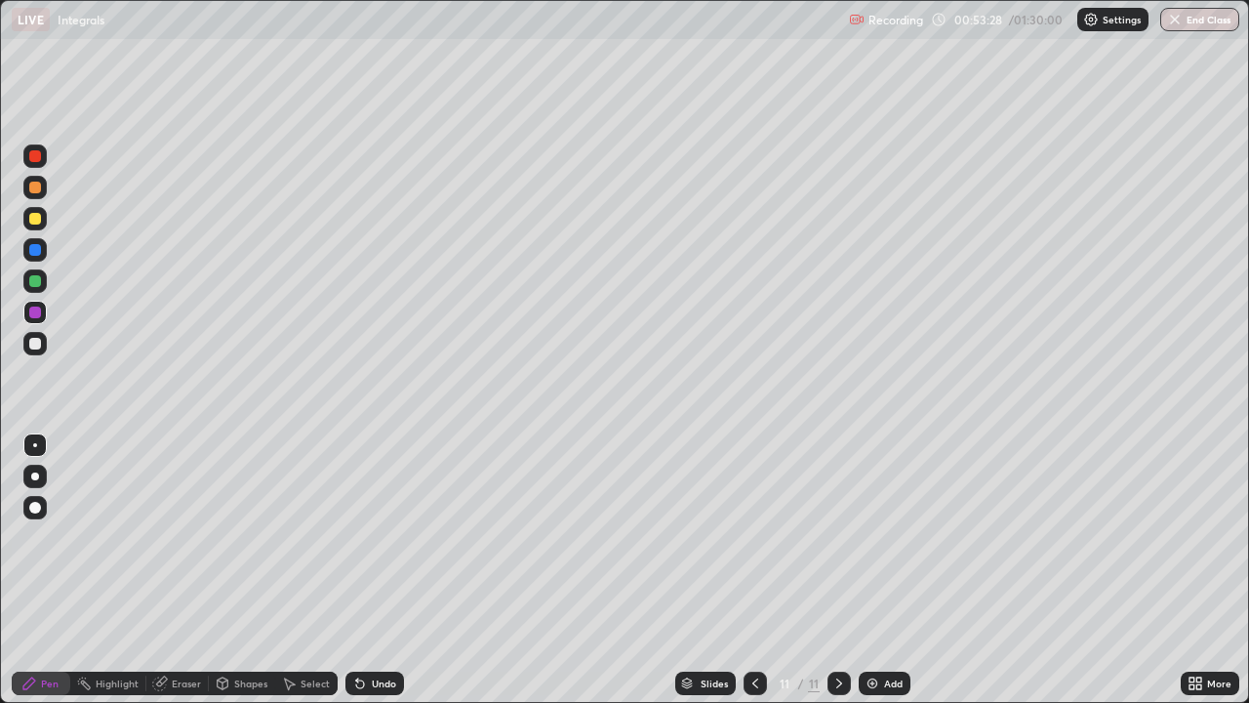
click at [32, 281] on div at bounding box center [35, 281] width 12 height 12
click at [35, 187] on div at bounding box center [35, 187] width 12 height 12
click at [33, 220] on div at bounding box center [35, 219] width 12 height 12
click at [40, 351] on div at bounding box center [34, 343] width 23 height 23
click at [37, 185] on div at bounding box center [35, 187] width 12 height 12
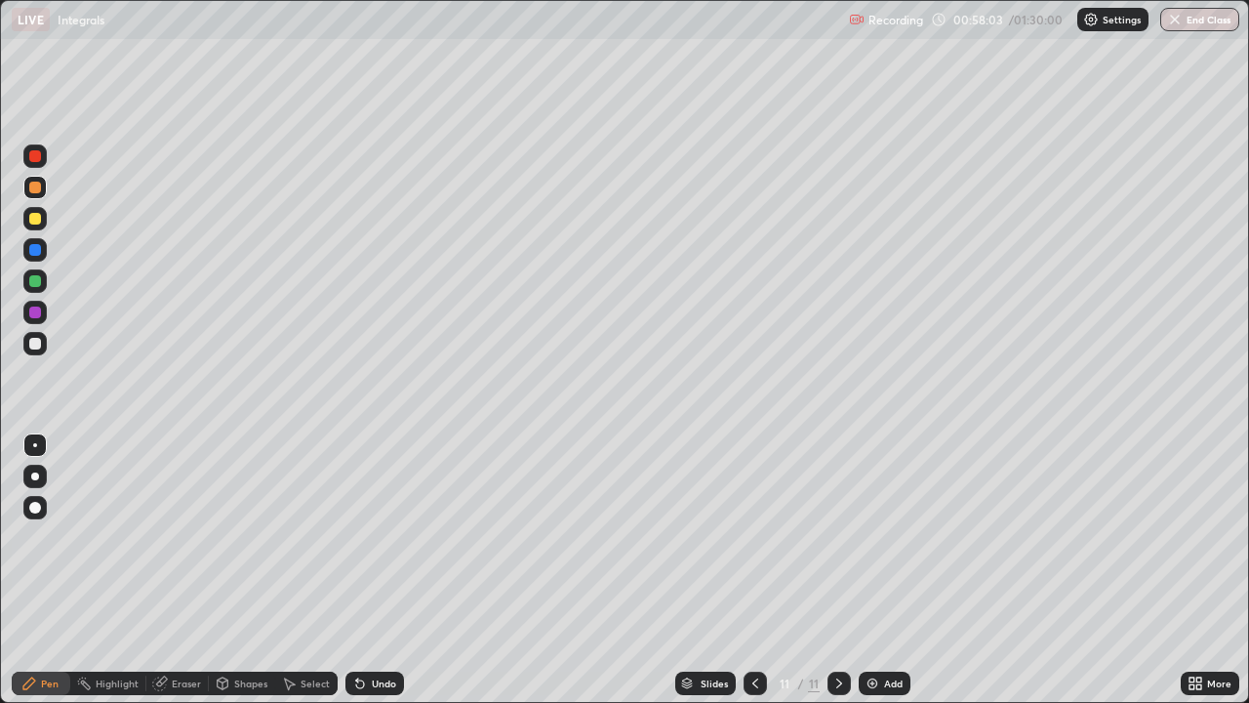
click at [36, 282] on div at bounding box center [35, 281] width 12 height 12
click at [871, 570] on img at bounding box center [873, 683] width 16 height 16
click at [374, 570] on div "Undo" at bounding box center [384, 683] width 24 height 10
click at [378, 570] on div "Undo" at bounding box center [374, 682] width 59 height 23
click at [34, 185] on div at bounding box center [35, 187] width 12 height 12
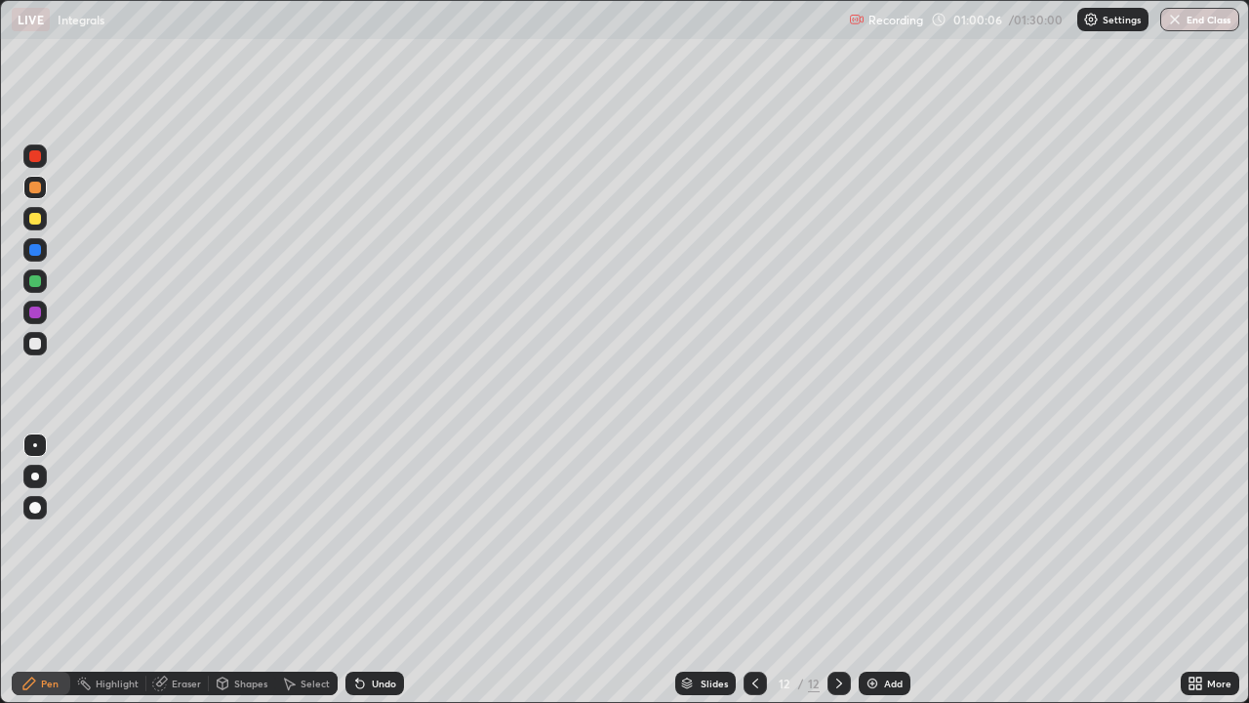
click at [40, 354] on div at bounding box center [34, 343] width 23 height 23
click at [881, 570] on div "Add" at bounding box center [885, 682] width 52 height 23
click at [38, 220] on div at bounding box center [35, 219] width 12 height 12
click at [380, 570] on div "Undo" at bounding box center [384, 683] width 24 height 10
click at [372, 570] on div "Undo" at bounding box center [384, 683] width 24 height 10
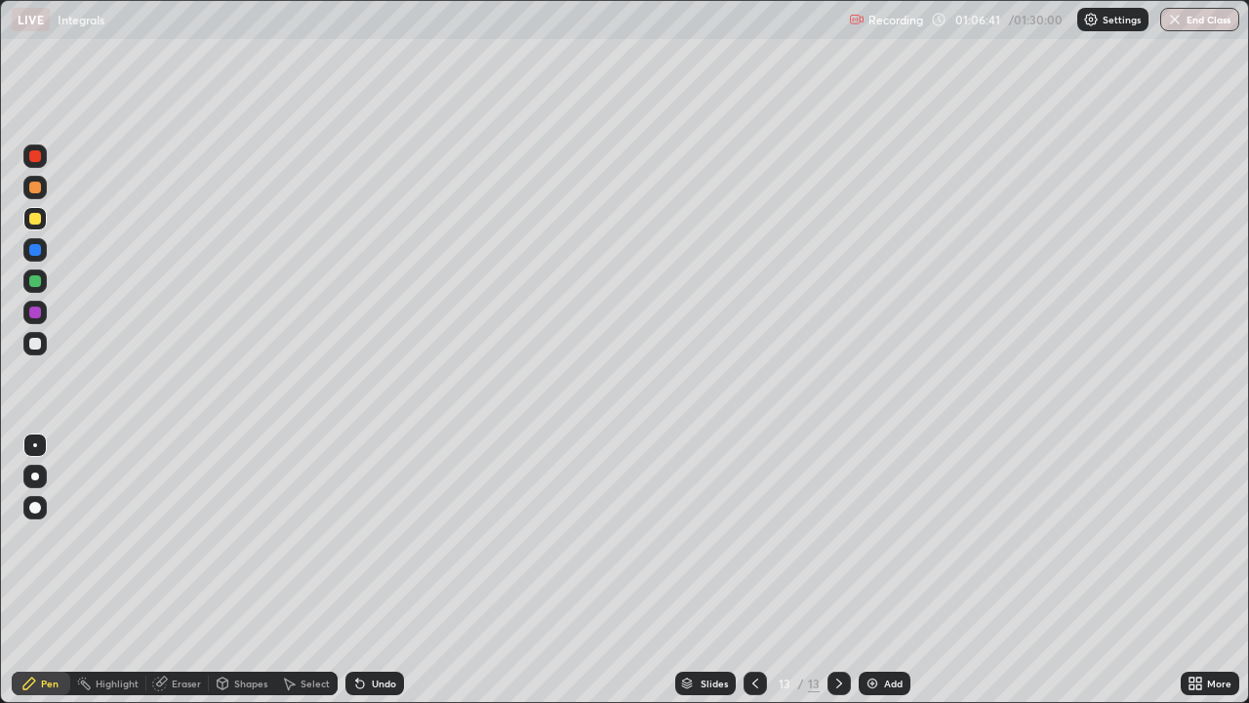
click at [35, 346] on div at bounding box center [35, 344] width 12 height 12
click at [389, 570] on div "Undo" at bounding box center [374, 682] width 59 height 23
click at [39, 185] on div at bounding box center [35, 187] width 12 height 12
click at [383, 570] on div "Undo" at bounding box center [384, 683] width 24 height 10
click at [392, 570] on div "Undo" at bounding box center [384, 683] width 24 height 10
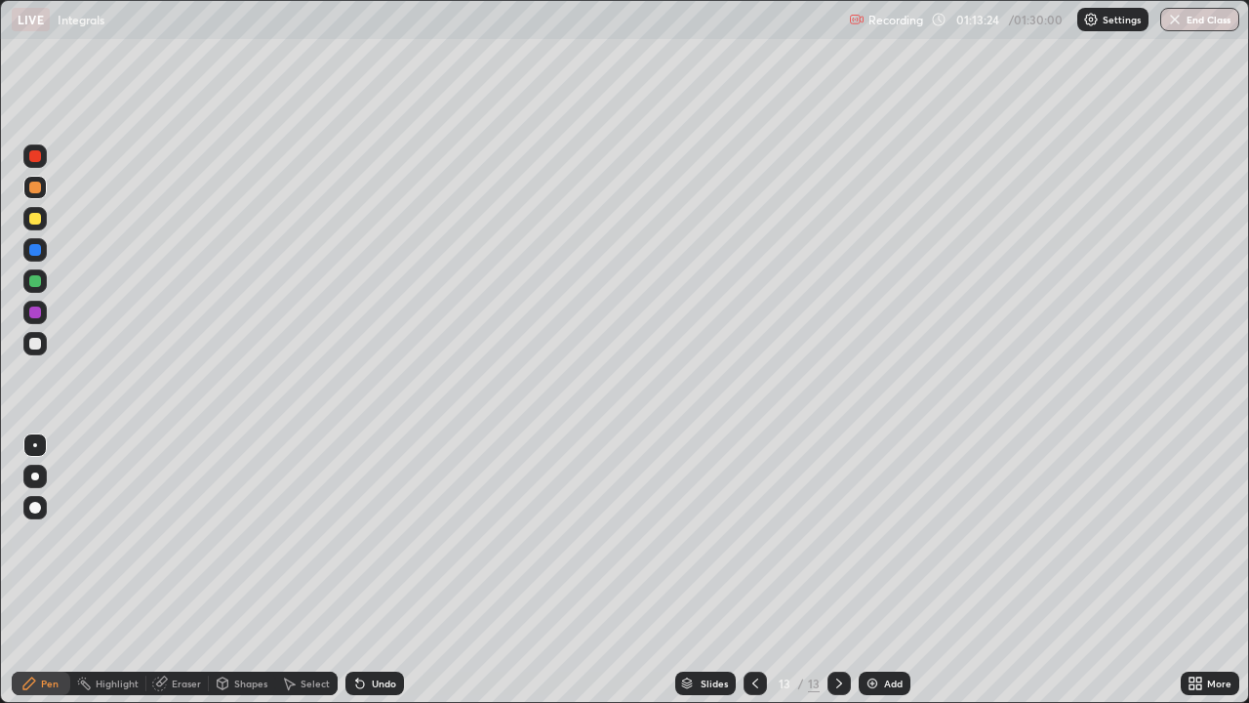
click at [42, 343] on div at bounding box center [34, 343] width 23 height 23
click at [1177, 28] on button "End Class" at bounding box center [1199, 19] width 79 height 23
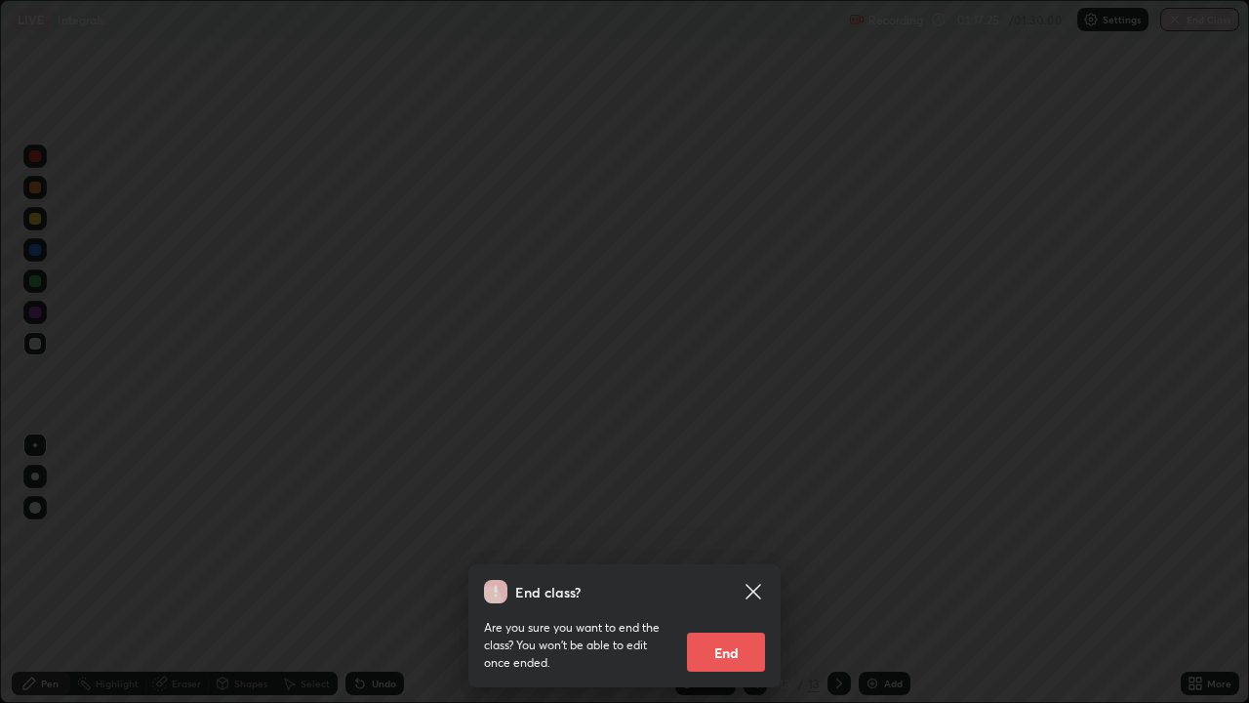
click at [729, 570] on button "End" at bounding box center [726, 651] width 78 height 39
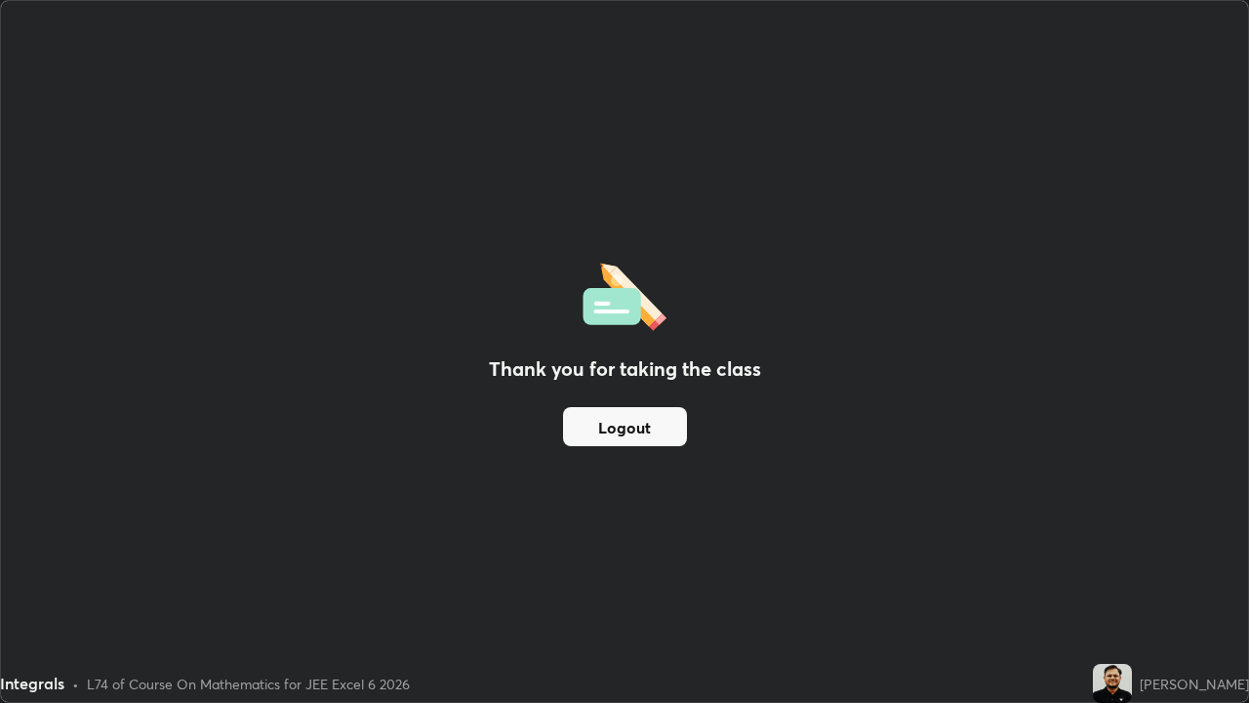
click at [642, 429] on button "Logout" at bounding box center [625, 426] width 124 height 39
